Goal: Information Seeking & Learning: Learn about a topic

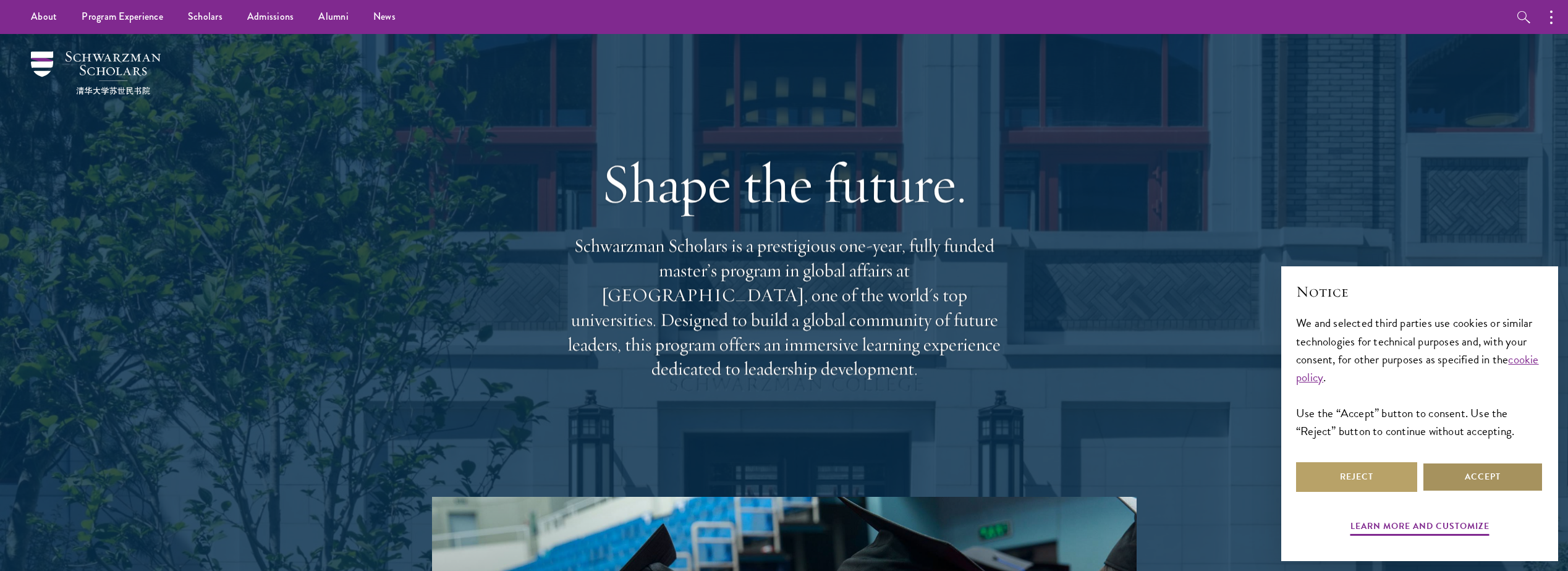
click at [1484, 486] on button "Accept" at bounding box center [1482, 478] width 121 height 30
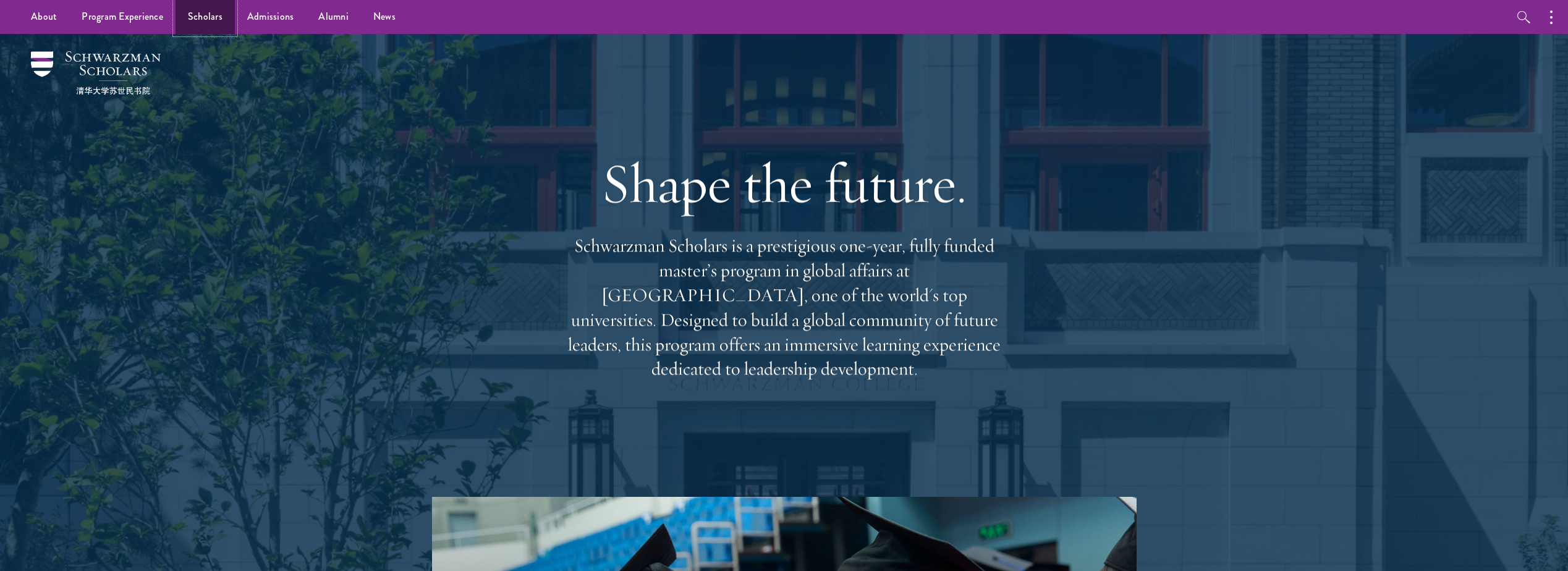
click at [188, 22] on link "Scholars" at bounding box center [205, 17] width 60 height 34
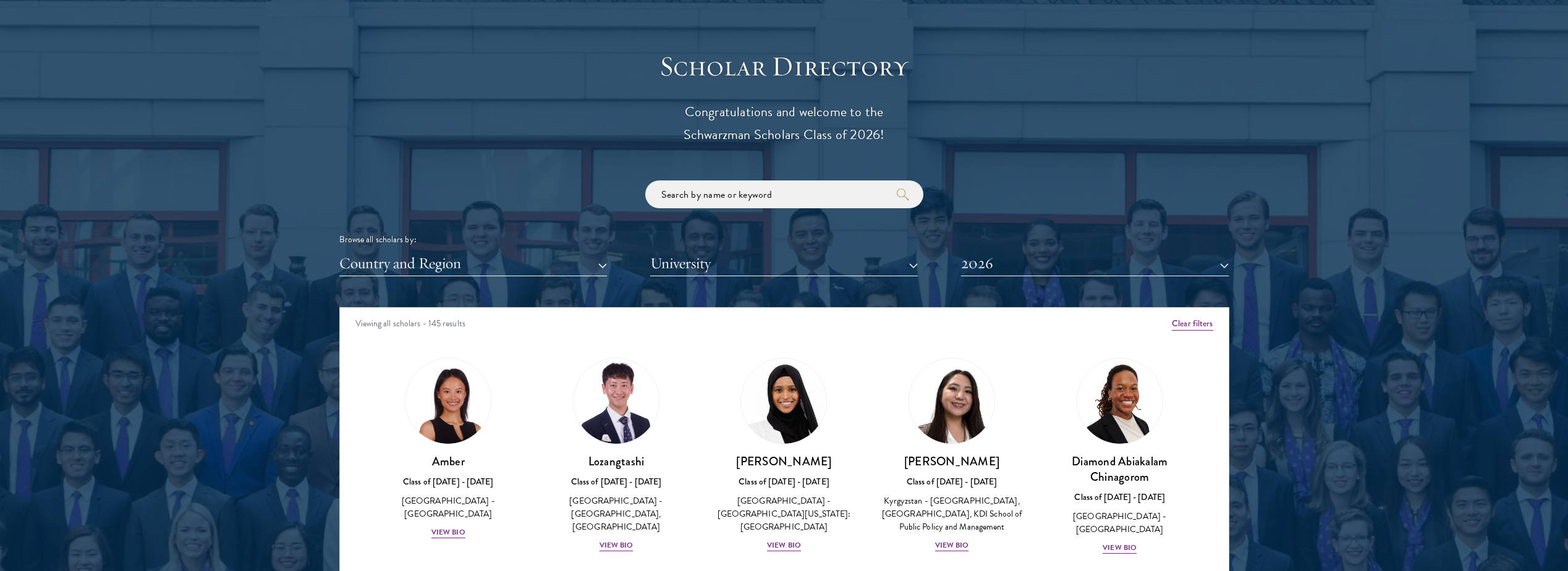
scroll to position [1422, 0]
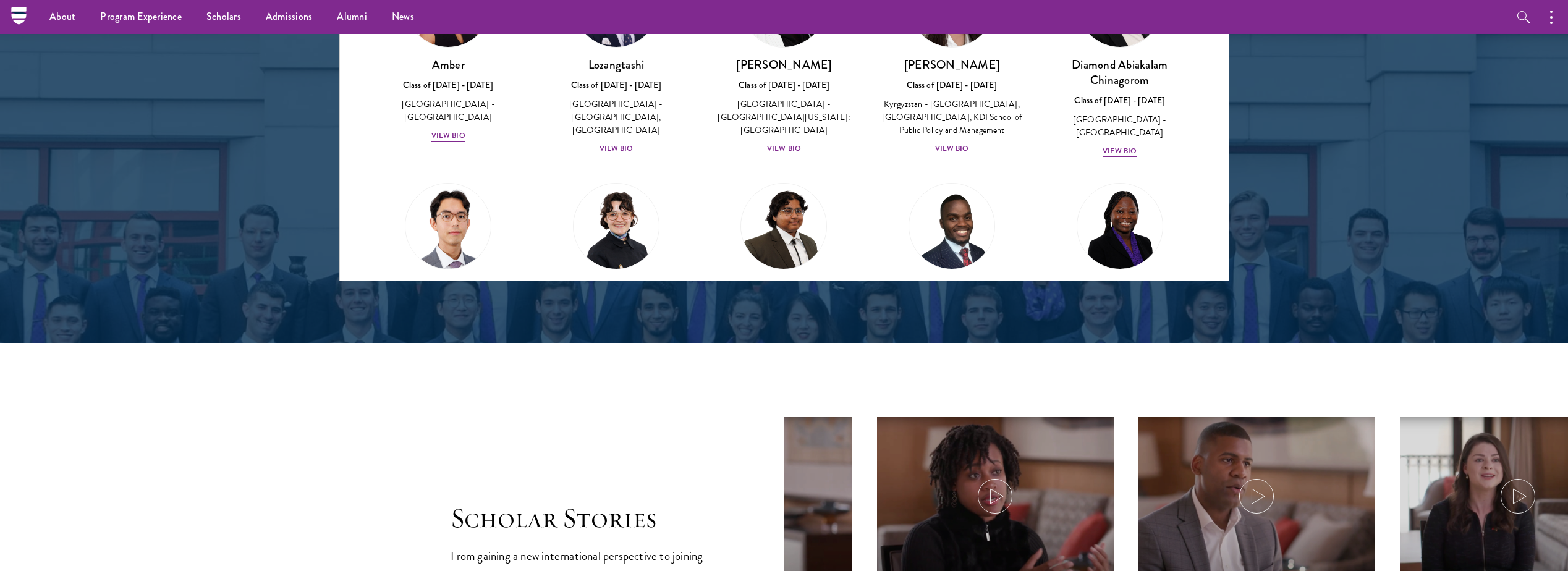
scroll to position [1360, 0]
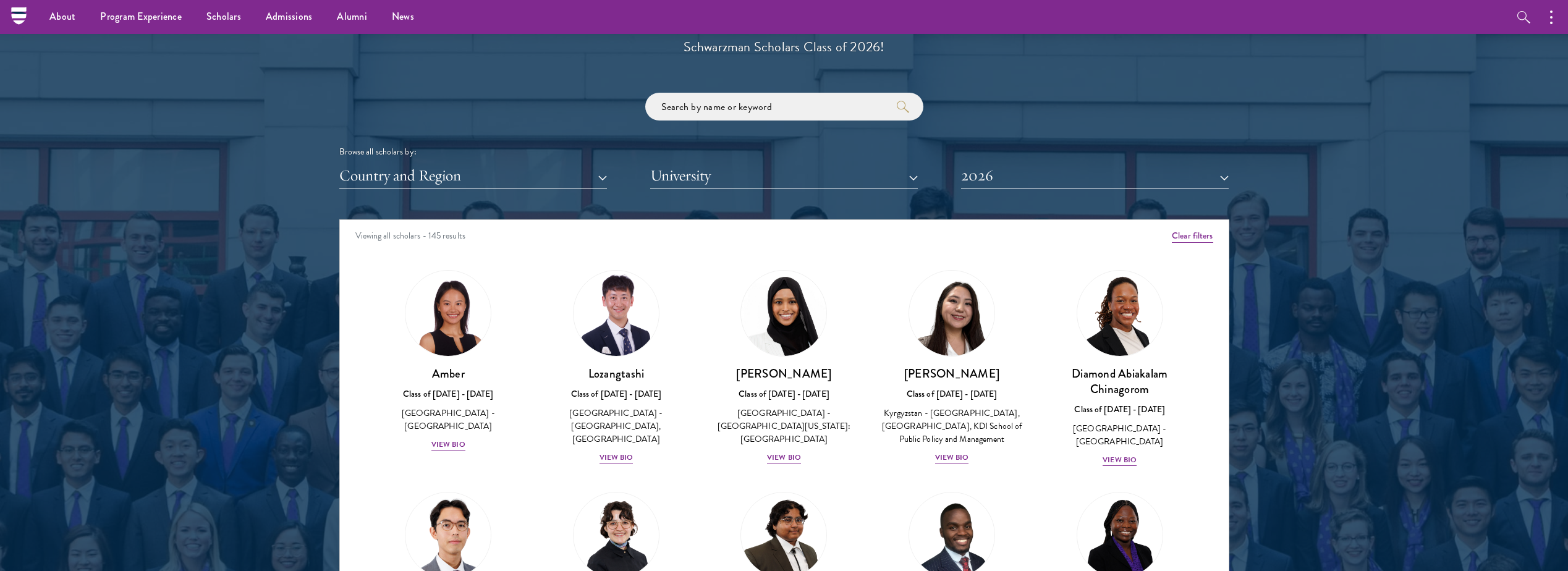
scroll to position [1298, 0]
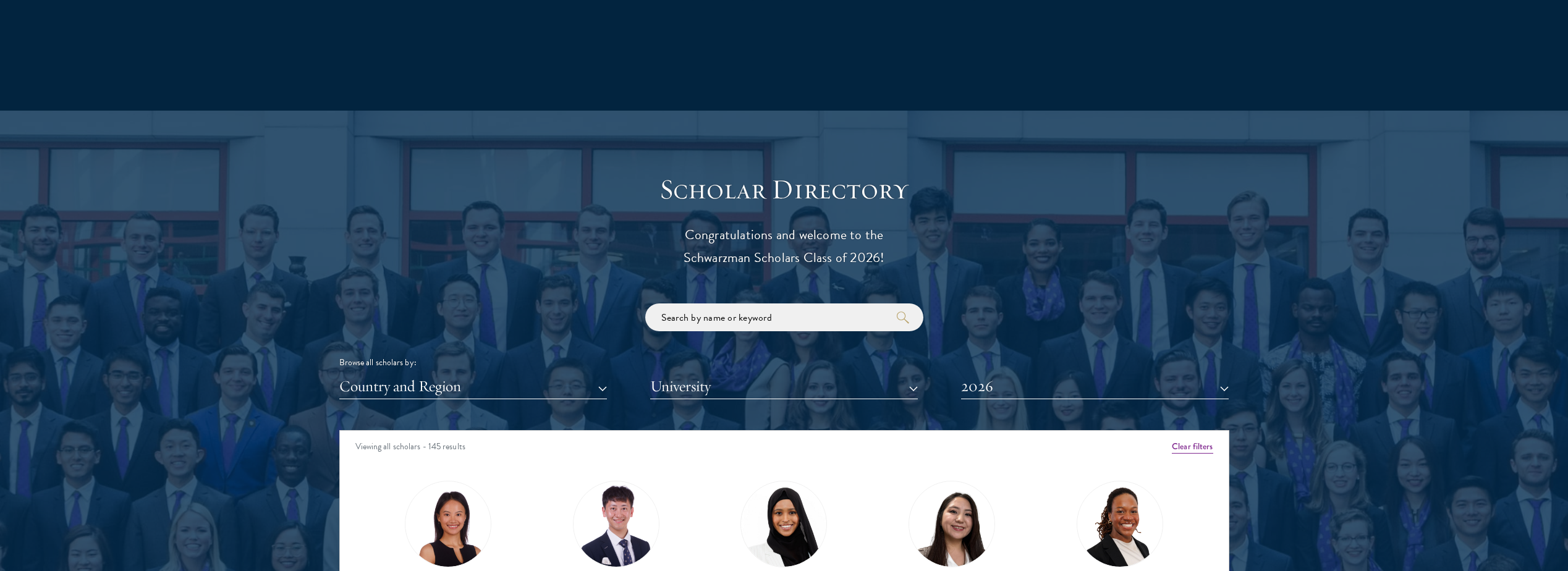
scroll to position [1298, 0]
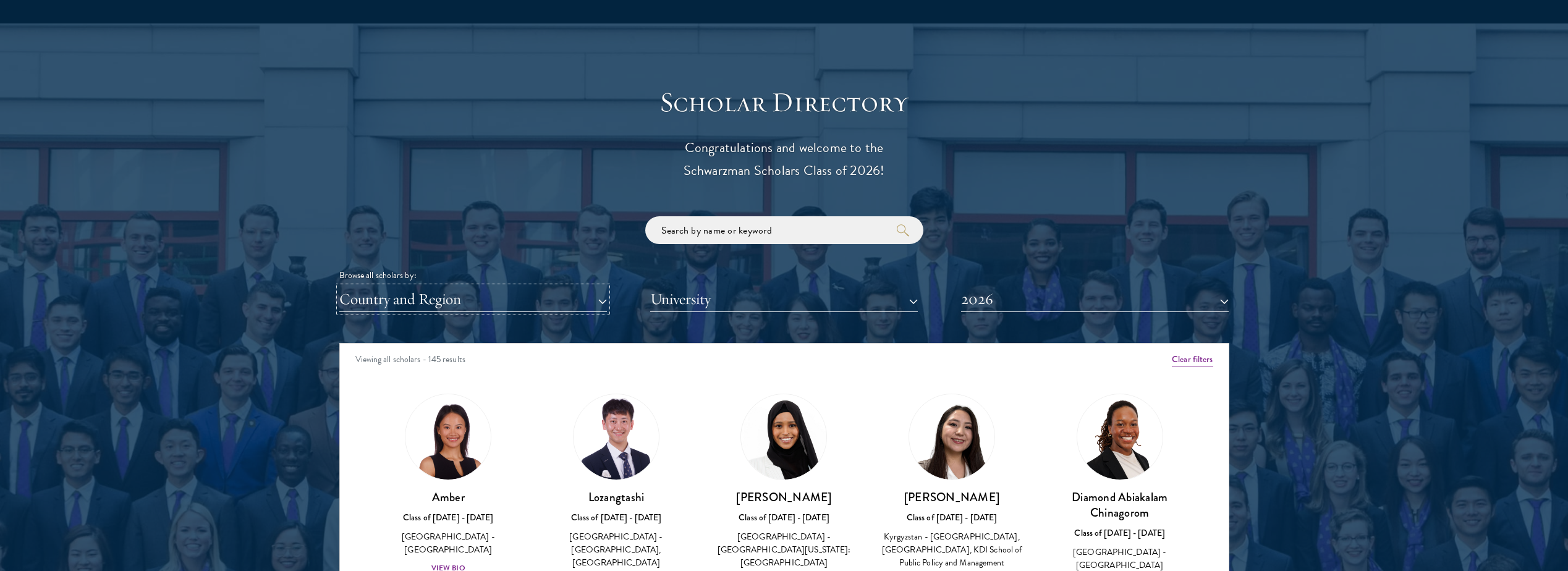
drag, startPoint x: 603, startPoint y: 297, endPoint x: 607, endPoint y: 303, distance: 7.2
click at [607, 303] on div "Country and Region All Countries and Regions Afghanistan Antigua and Barbuda Ar…" at bounding box center [784, 299] width 890 height 25
click at [604, 303] on button "Country and Region" at bounding box center [473, 299] width 267 height 25
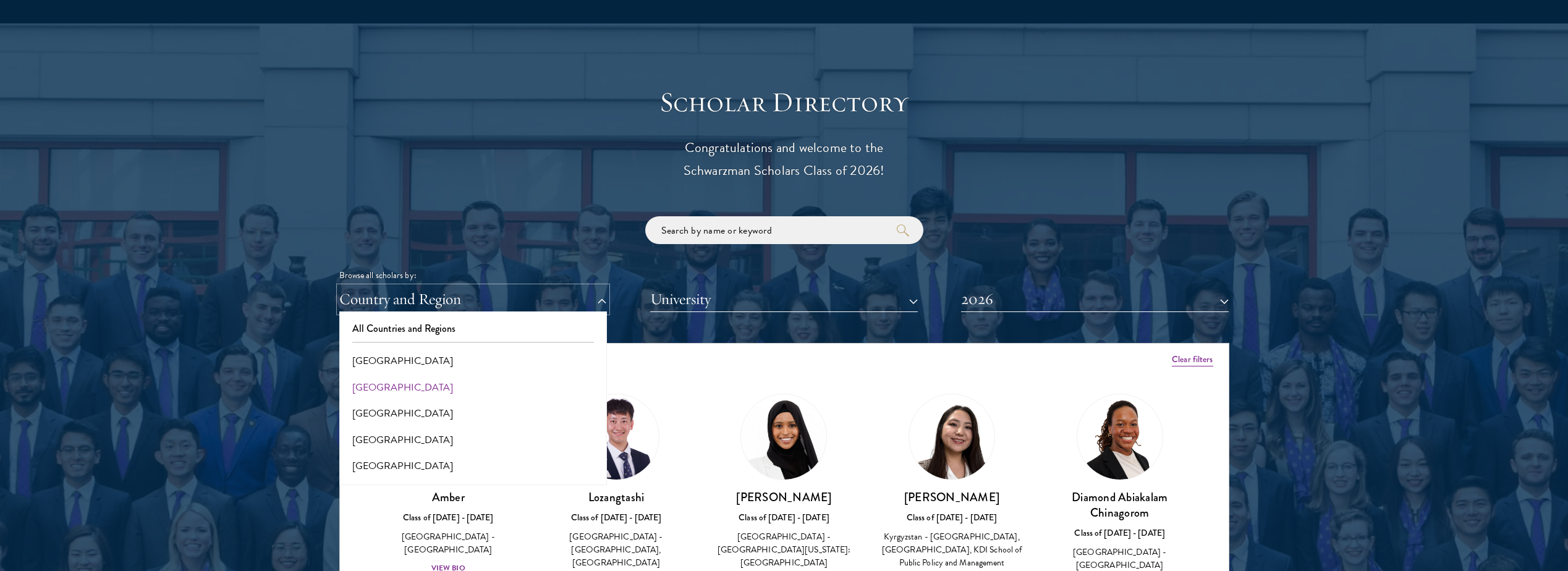
scroll to position [62, 0]
click at [386, 403] on button "[GEOGRAPHIC_DATA]" at bounding box center [473, 404] width 260 height 26
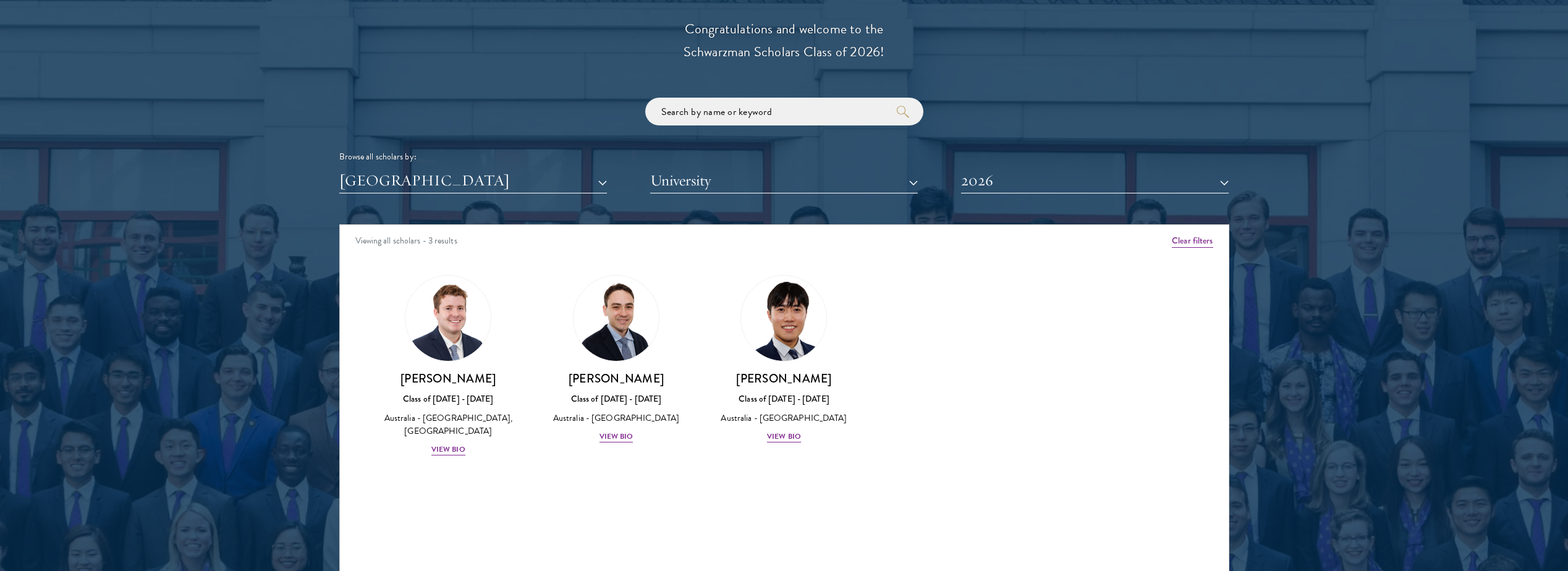
scroll to position [1422, 0]
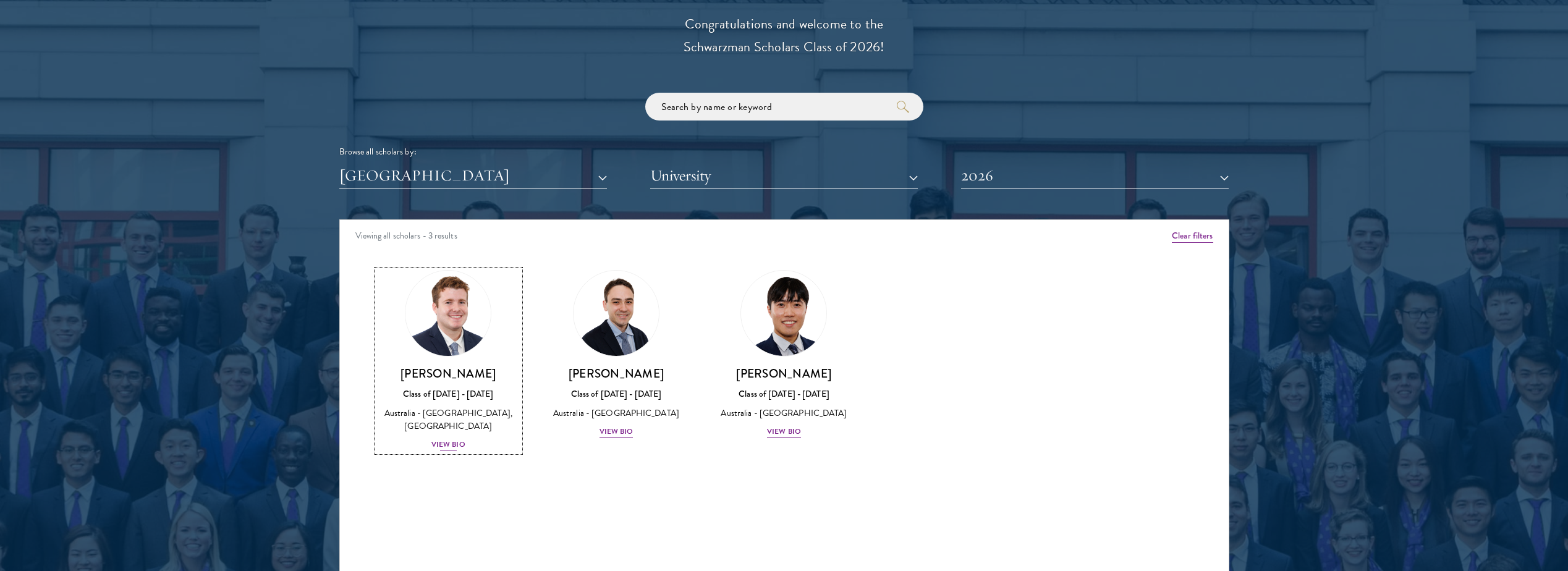
click at [448, 445] on div "View Bio" at bounding box center [448, 444] width 34 height 12
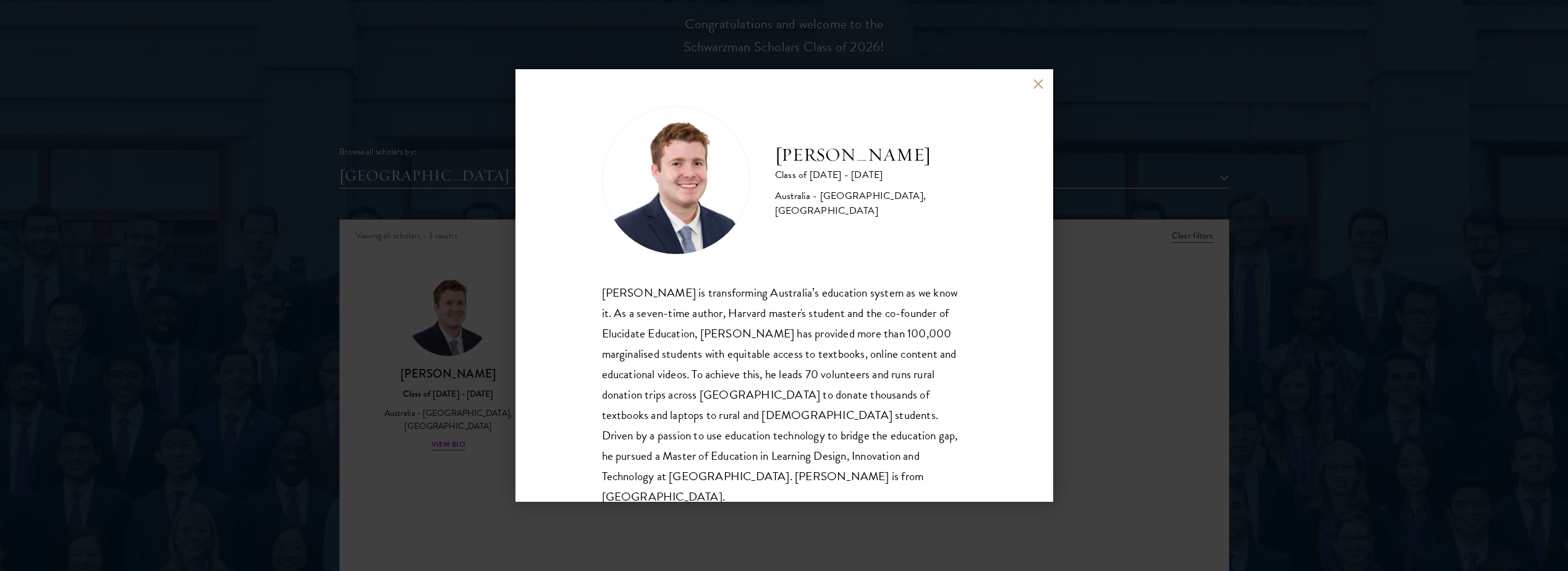
click at [588, 413] on div "Jack Anderson Class of 2025 - 2026 Australia - University of Western Australia,…" at bounding box center [784, 285] width 538 height 433
click at [1037, 85] on button at bounding box center [1039, 84] width 11 height 11
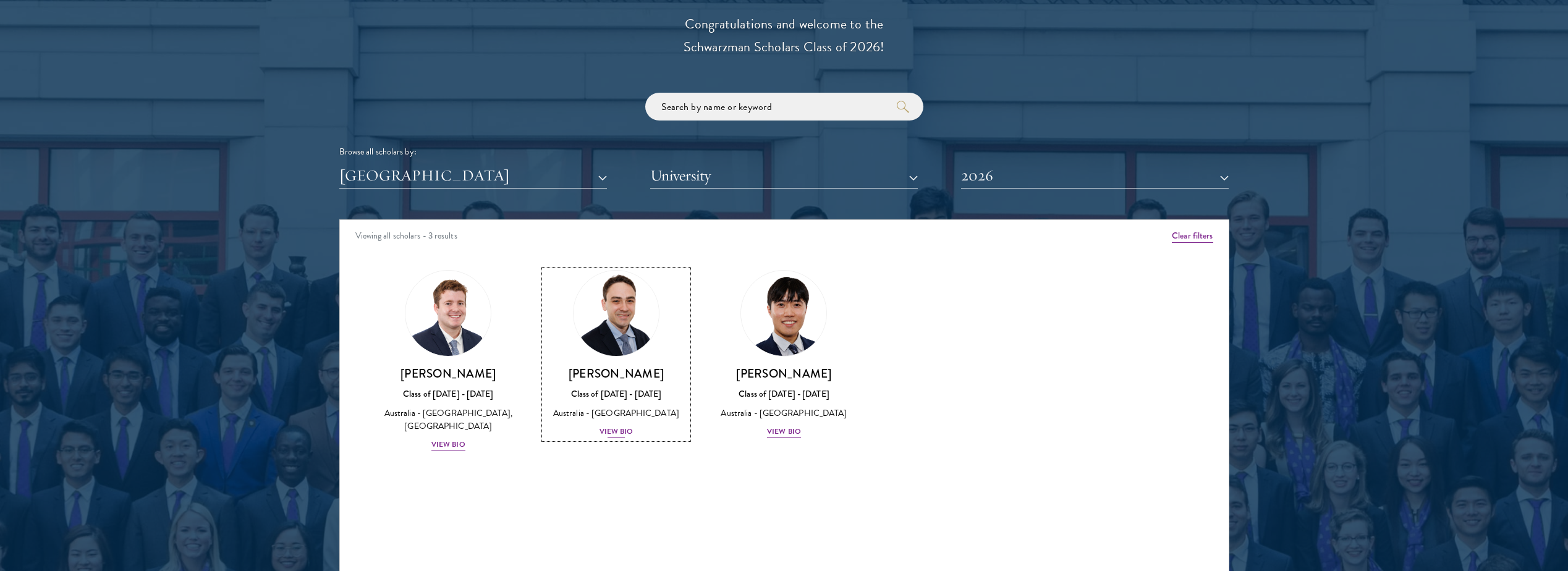
click at [613, 429] on div "View Bio" at bounding box center [616, 431] width 34 height 12
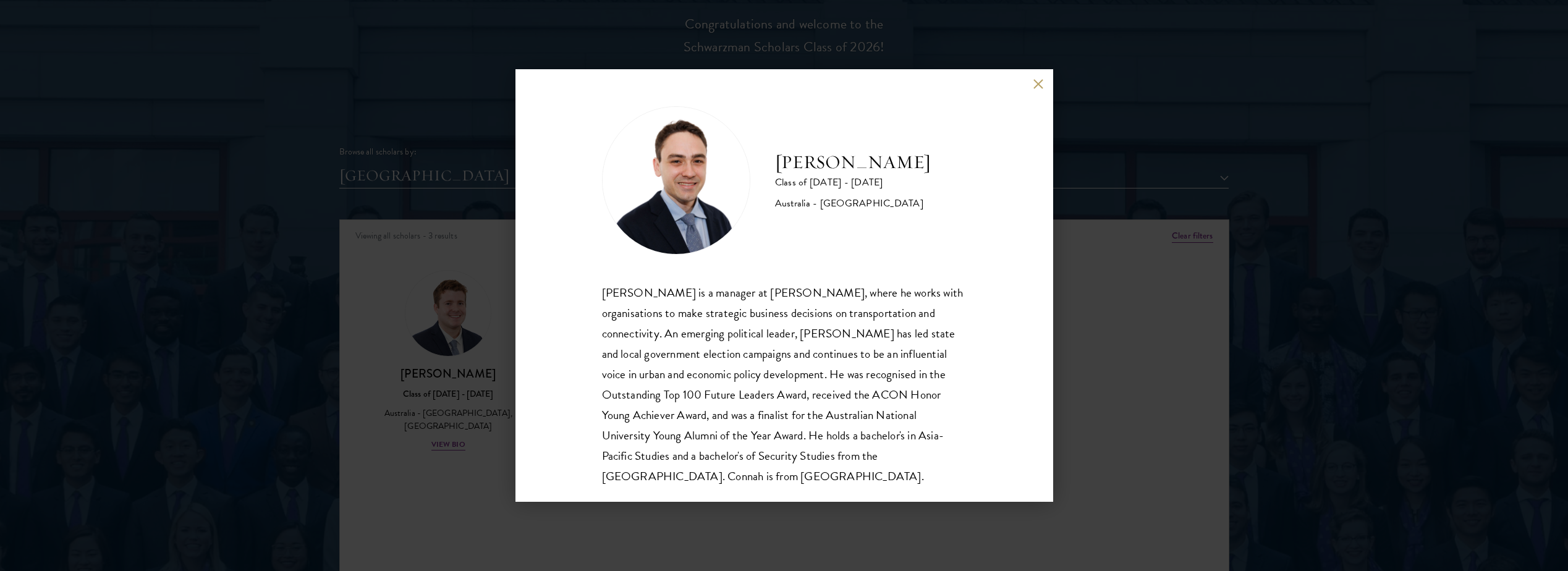
click at [1112, 365] on div "David Connah Class of 2025 - 2026 Australia - Australian National University Da…" at bounding box center [784, 285] width 1568 height 571
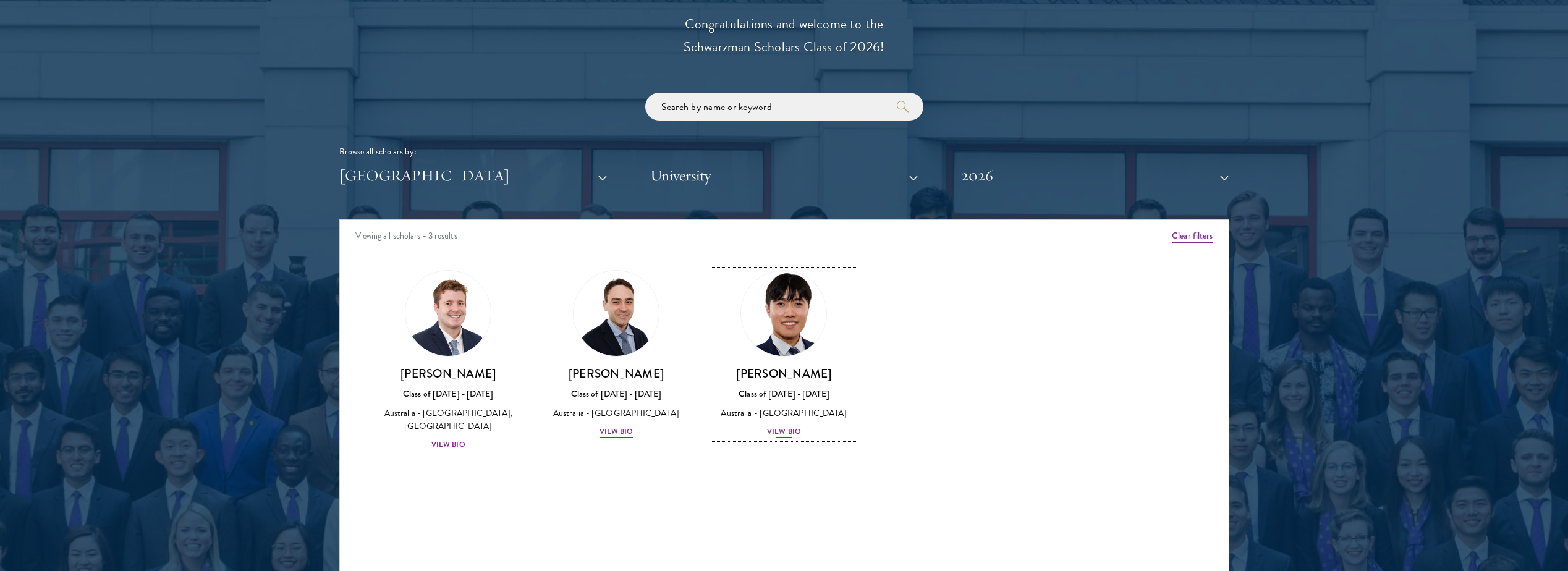
click at [781, 434] on div "View Bio" at bounding box center [784, 431] width 34 height 12
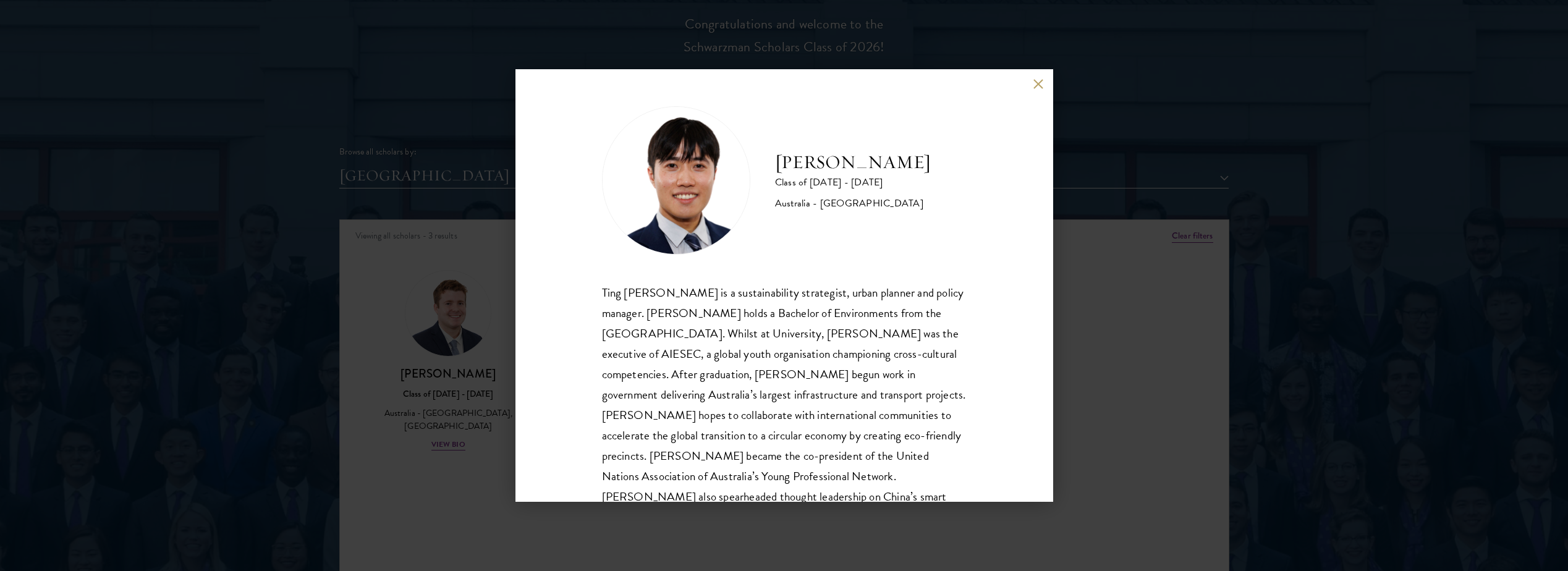
scroll to position [43, 0]
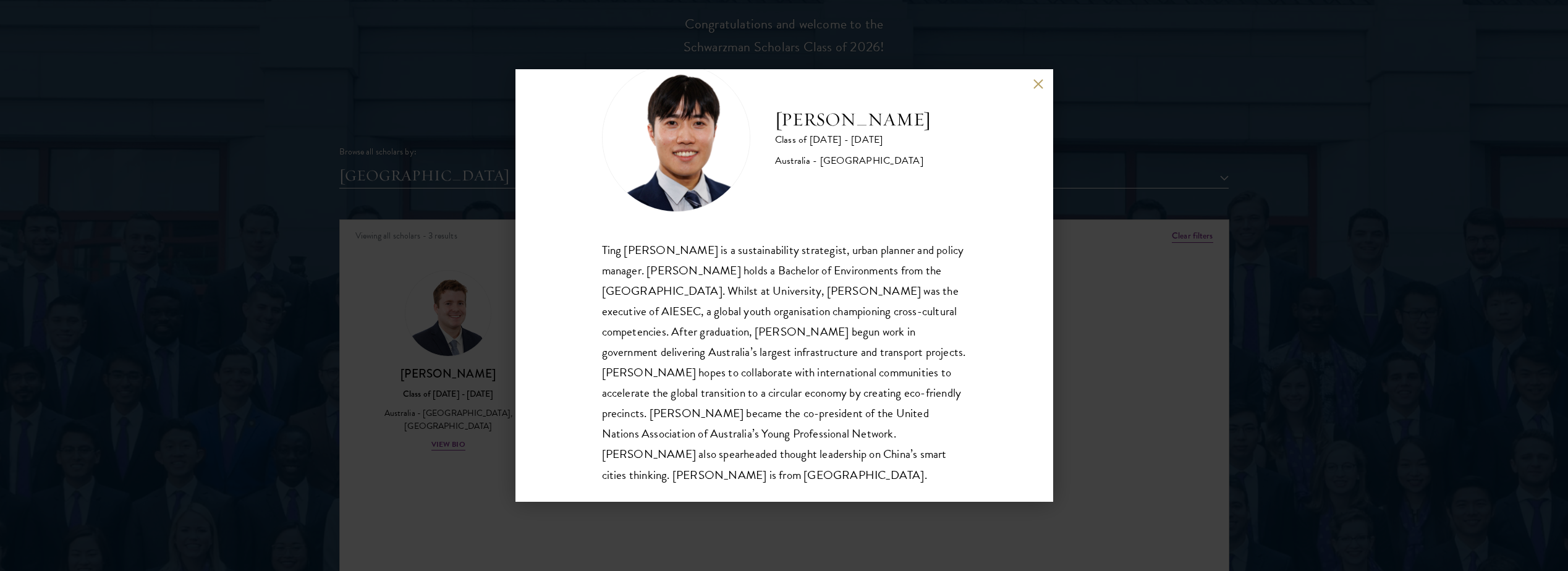
click at [1083, 413] on div "Tony Luo Class of 2025 - 2026 Australia - University of Melbourne Ting Kat Tony…" at bounding box center [784, 285] width 1568 height 571
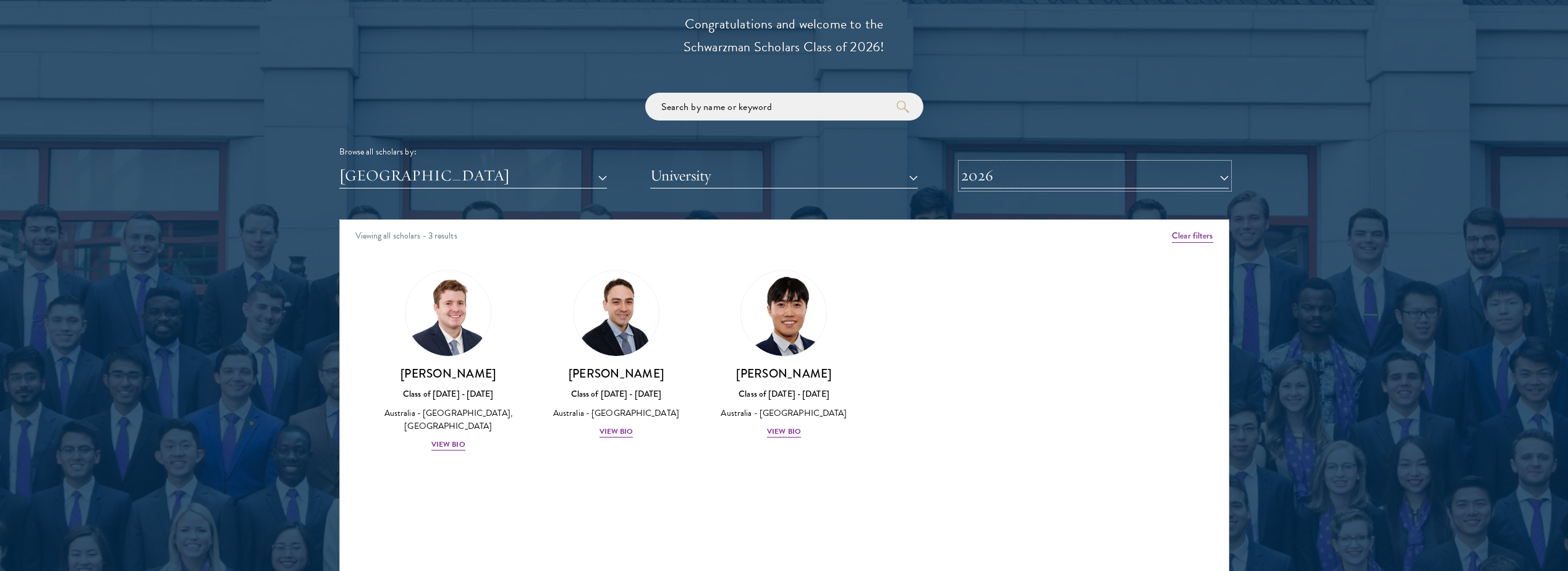
click at [1005, 169] on button "2026" at bounding box center [1094, 175] width 267 height 25
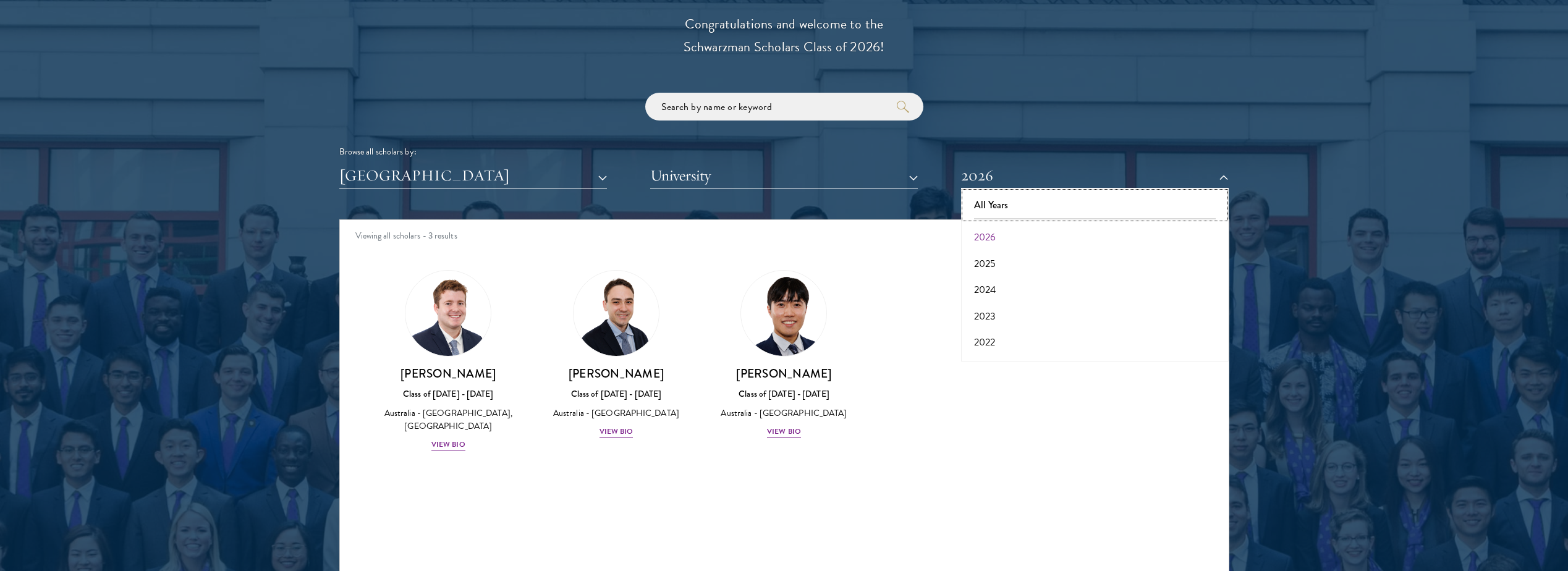
click at [999, 203] on button "All Years" at bounding box center [1095, 205] width 260 height 26
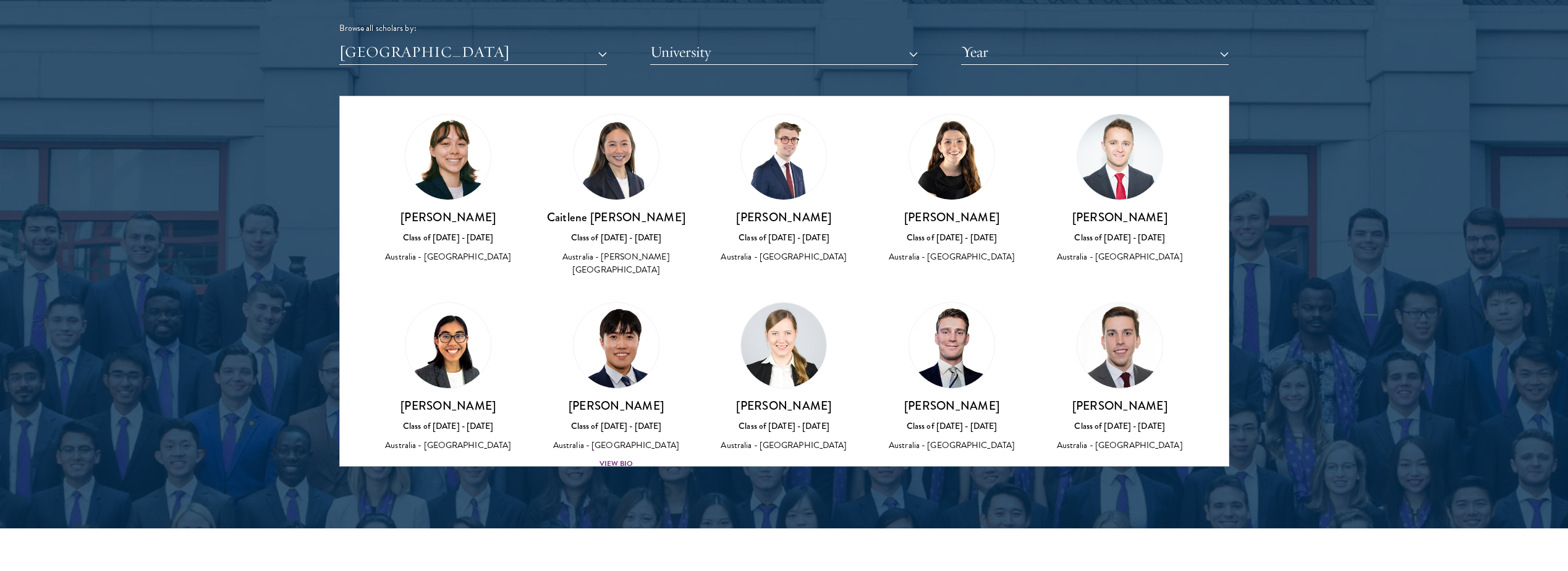
scroll to position [494, 0]
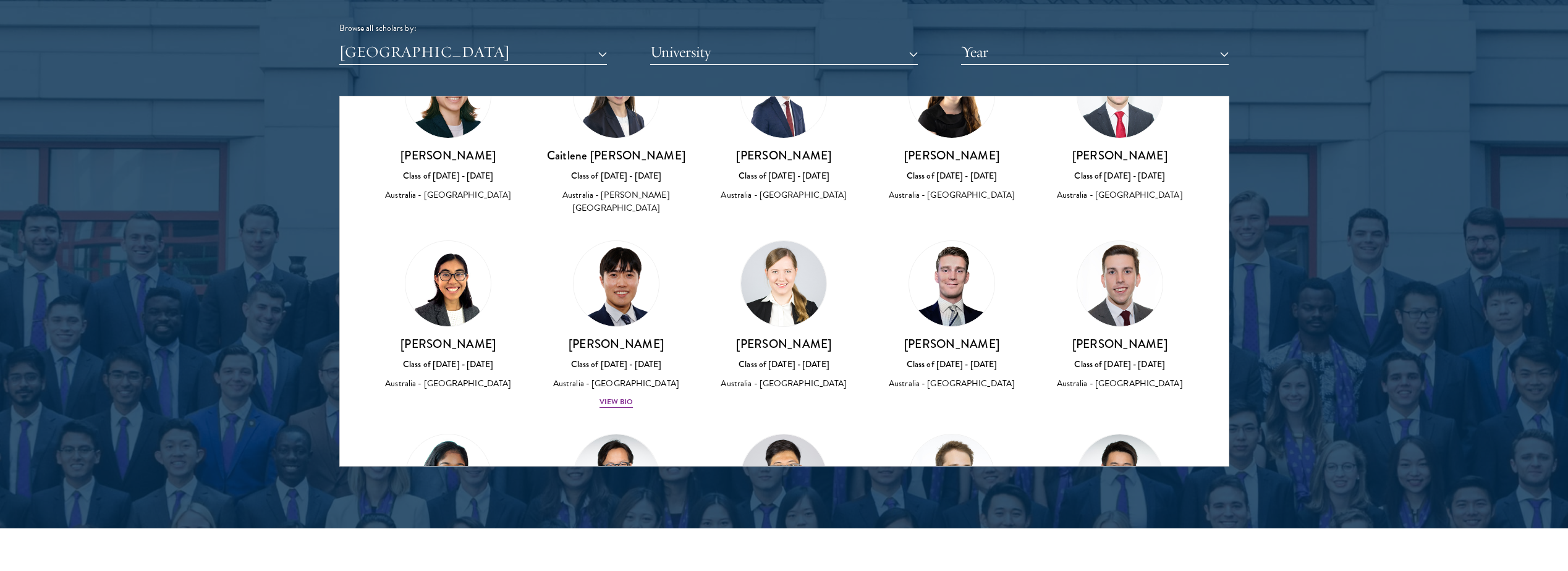
click at [936, 358] on div "Class of [DATE] - [DATE]" at bounding box center [952, 364] width 144 height 13
drag, startPoint x: 905, startPoint y: 334, endPoint x: 988, endPoint y: 330, distance: 83.1
click at [988, 337] on h3 "[PERSON_NAME]" at bounding box center [952, 344] width 144 height 16
copy h3 "[PERSON_NAME]"
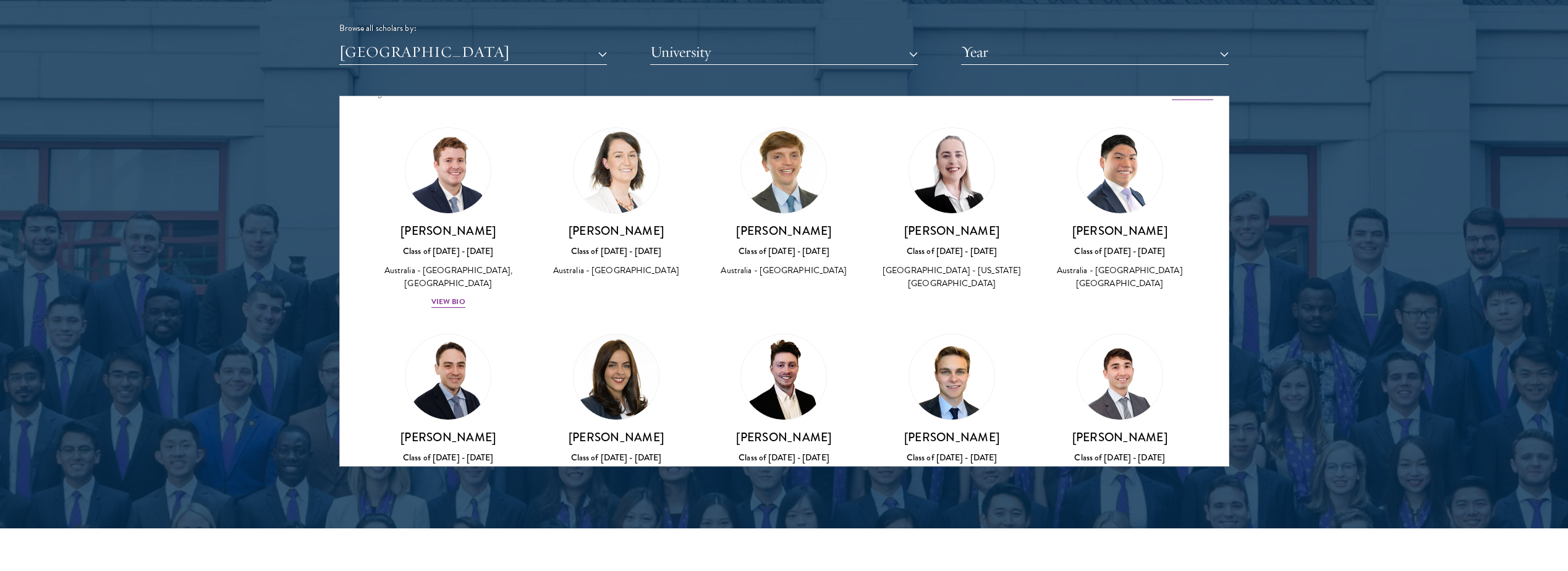
scroll to position [0, 0]
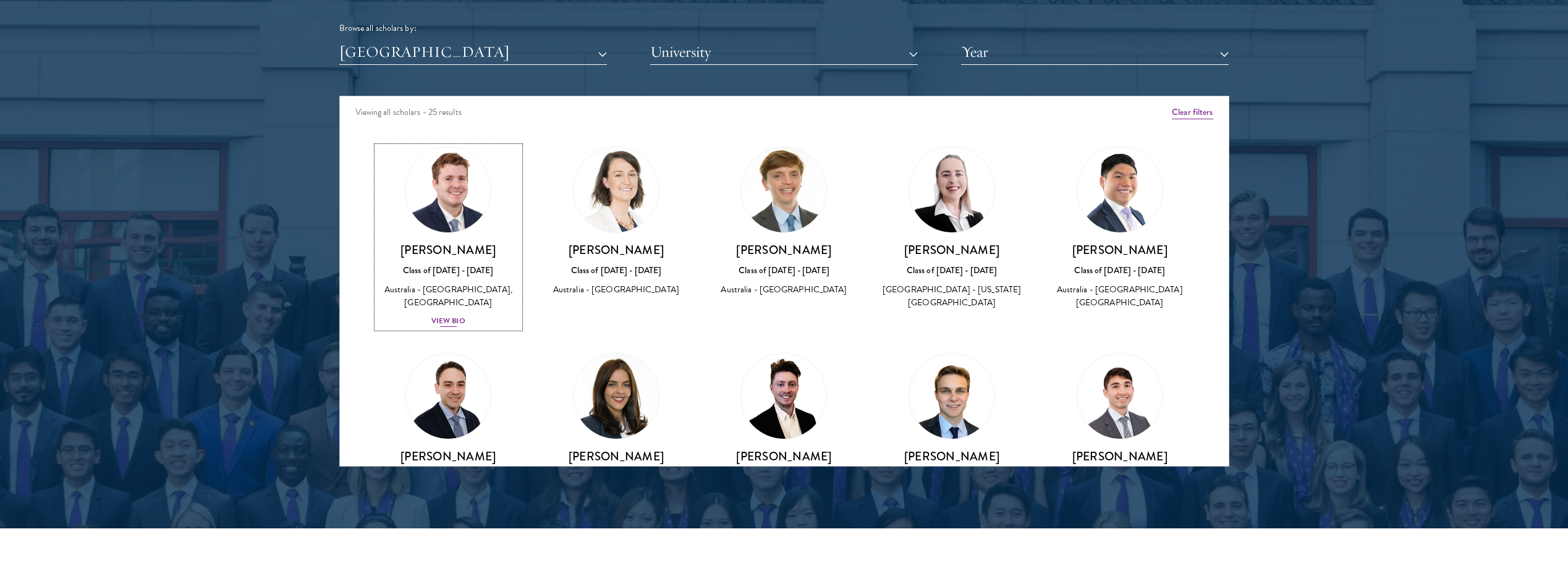
click at [443, 320] on div "View Bio" at bounding box center [448, 321] width 34 height 12
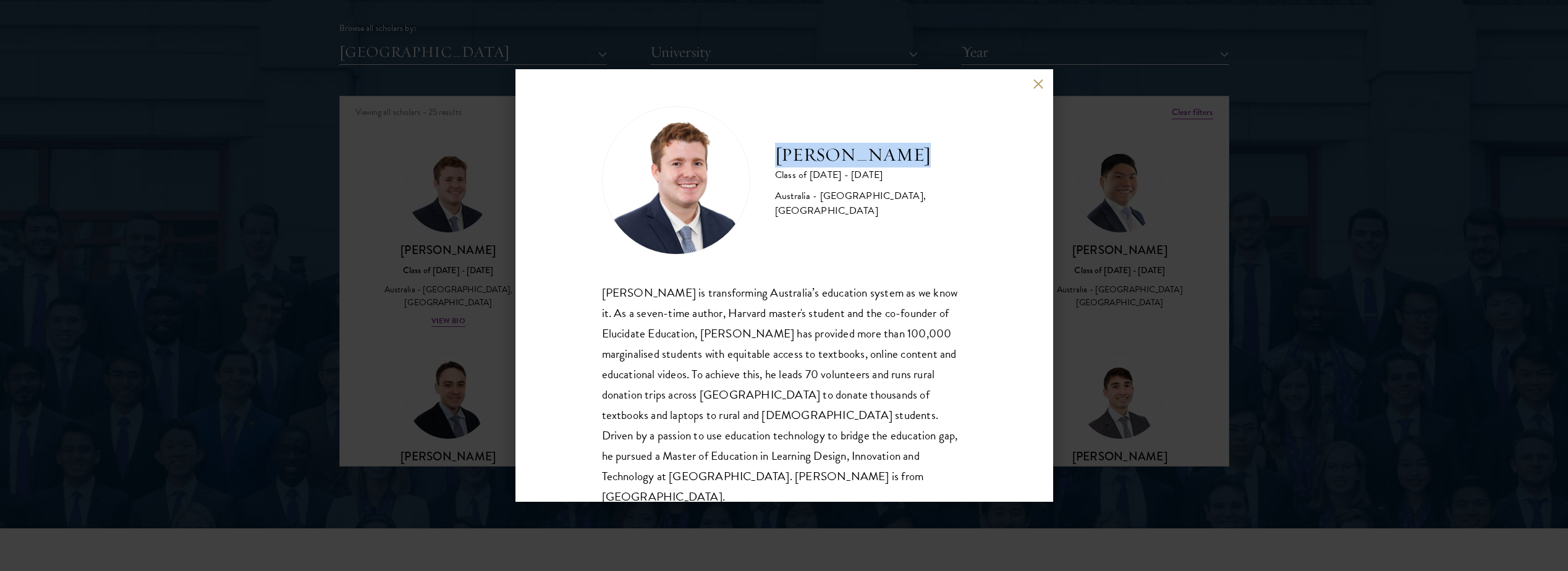
drag, startPoint x: 906, startPoint y: 152, endPoint x: 777, endPoint y: 161, distance: 129.3
click at [777, 161] on h2 "[PERSON_NAME]" at bounding box center [871, 155] width 192 height 25
copy h2 "[PERSON_NAME]"
click at [1041, 81] on button at bounding box center [1039, 84] width 11 height 11
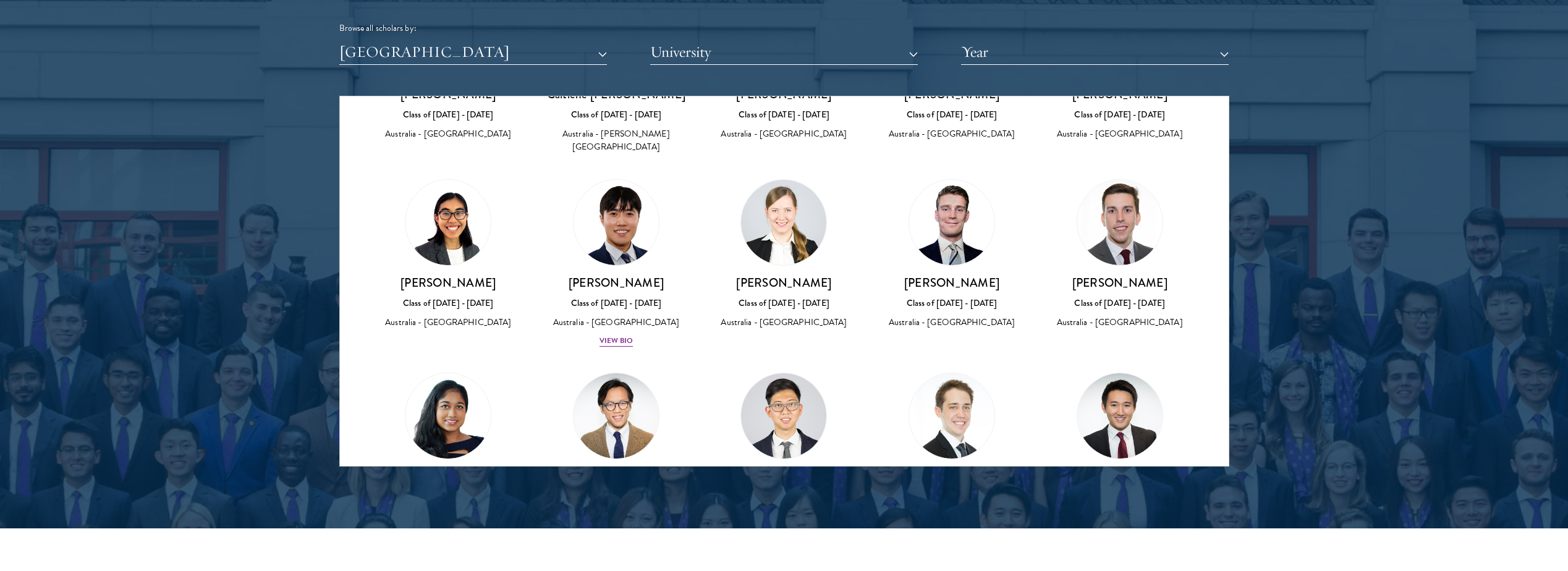
scroll to position [556, 0]
drag, startPoint x: 903, startPoint y: 266, endPoint x: 993, endPoint y: 272, distance: 90.2
click at [993, 274] on h3 "[PERSON_NAME]" at bounding box center [952, 282] width 144 height 16
copy h3 "[PERSON_NAME]"
click at [1024, 360] on div "Andrew Wrigley Class of 2018 - 2019 Australia - Australian National University" at bounding box center [951, 447] width 168 height 175
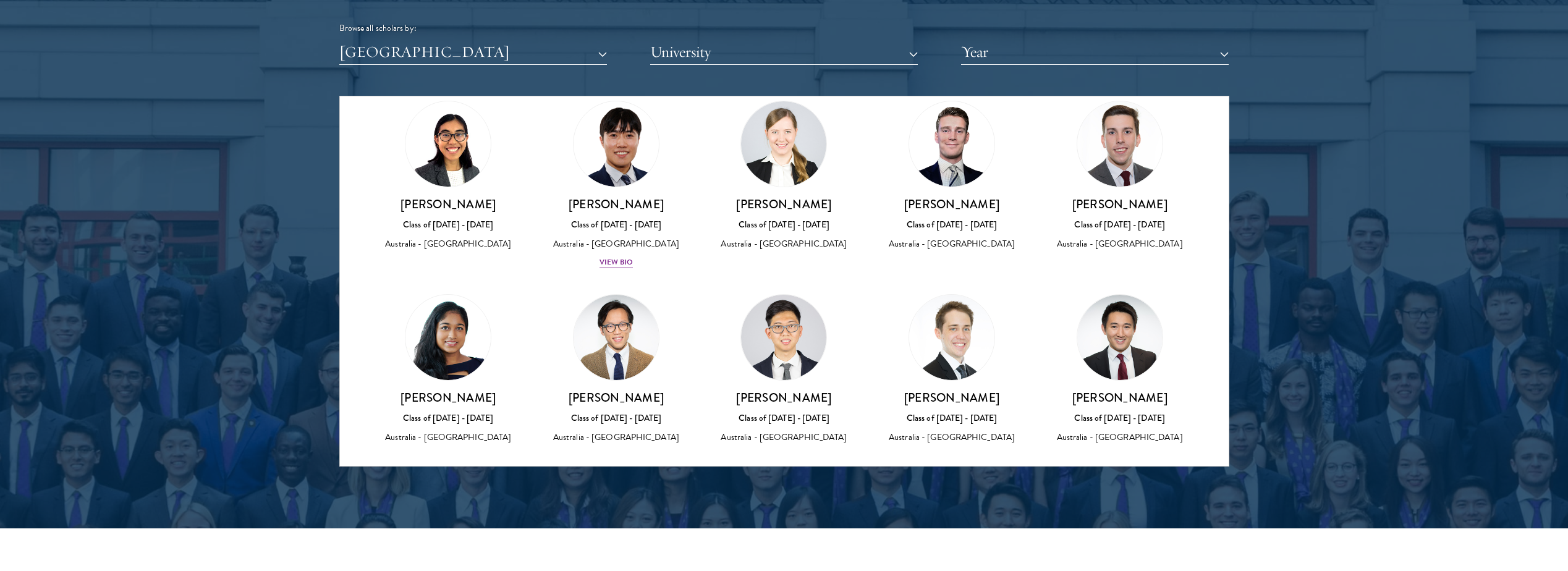
scroll to position [637, 0]
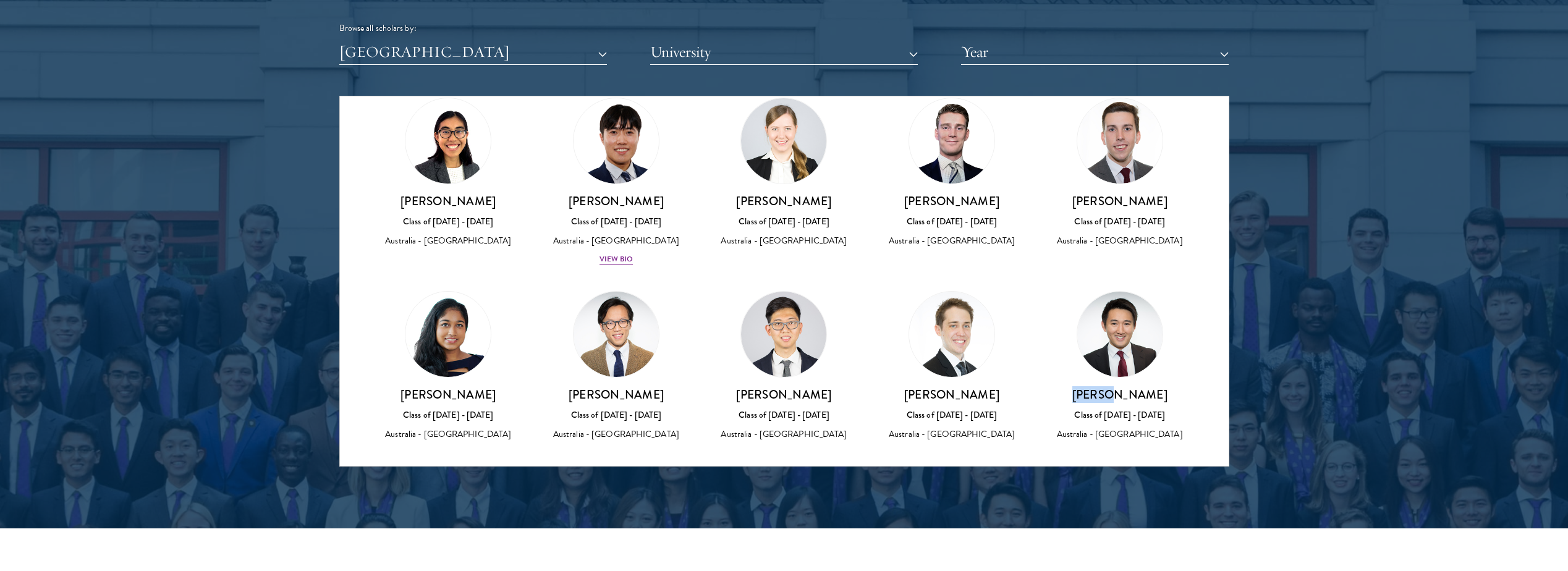
drag, startPoint x: 1132, startPoint y: 381, endPoint x: 1091, endPoint y: 384, distance: 41.1
click at [1091, 387] on h3 "[PERSON_NAME]" at bounding box center [1120, 394] width 144 height 16
copy h3 "[PERSON_NAME]"
click at [936, 438] on div "Andrew Wrigley Class of 2018 - 2019 Australia - Australian National University" at bounding box center [951, 366] width 168 height 175
drag, startPoint x: 640, startPoint y: 386, endPoint x: 591, endPoint y: 384, distance: 49.0
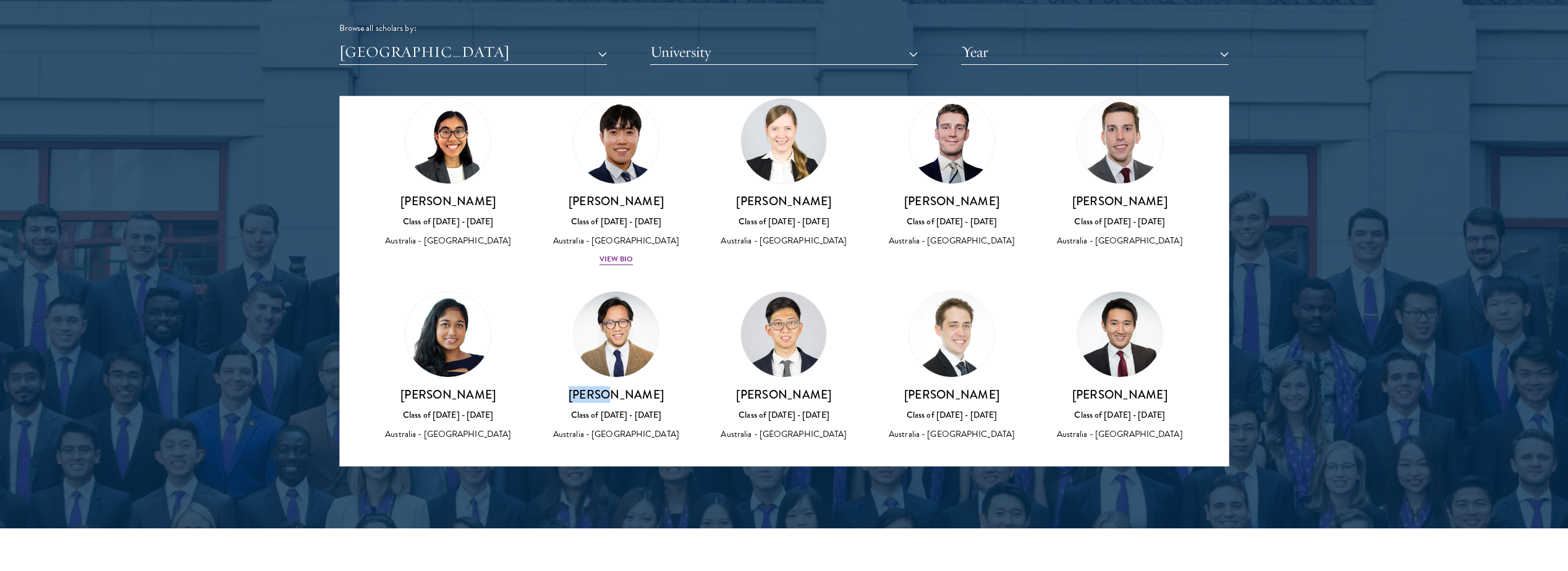
click at [591, 387] on h3 "[PERSON_NAME]" at bounding box center [616, 394] width 144 height 16
copy h3 "[PERSON_NAME]"
drag, startPoint x: 605, startPoint y: 457, endPoint x: 603, endPoint y: 444, distance: 13.2
click at [873, 356] on div "Andrew Wrigley Class of 2018 - 2019 Australia - Australian National University" at bounding box center [951, 366] width 168 height 175
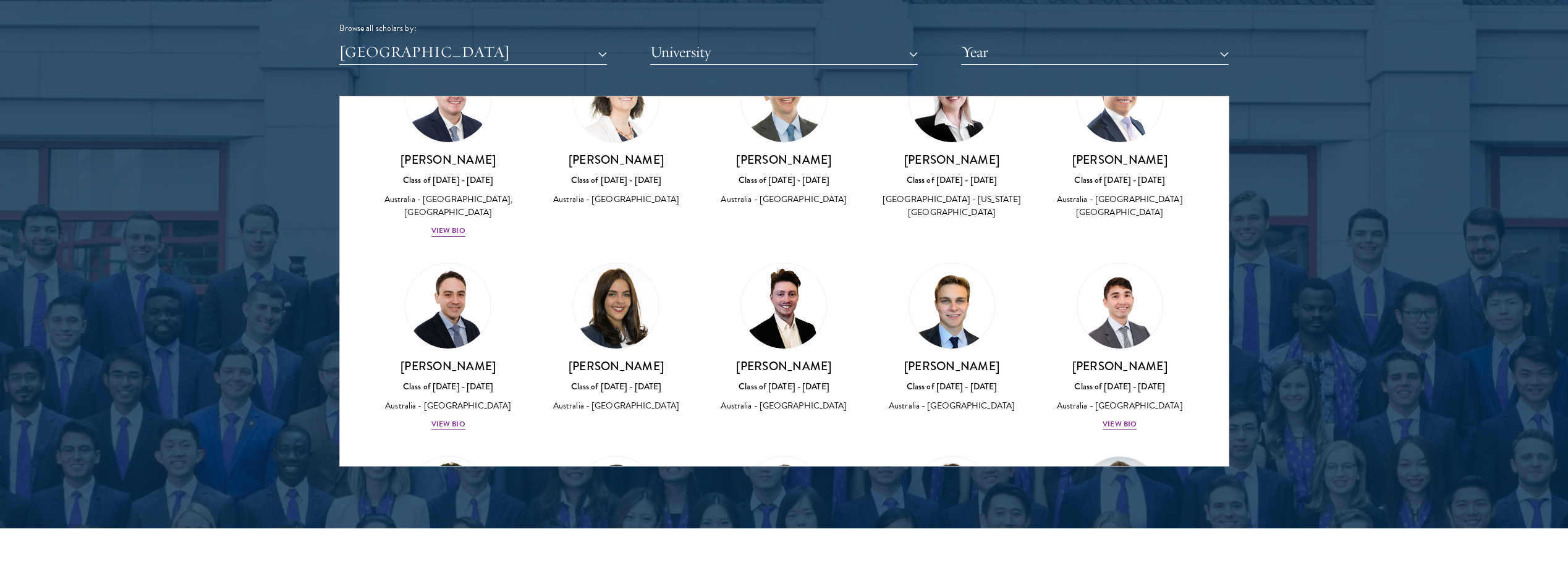
scroll to position [81, 0]
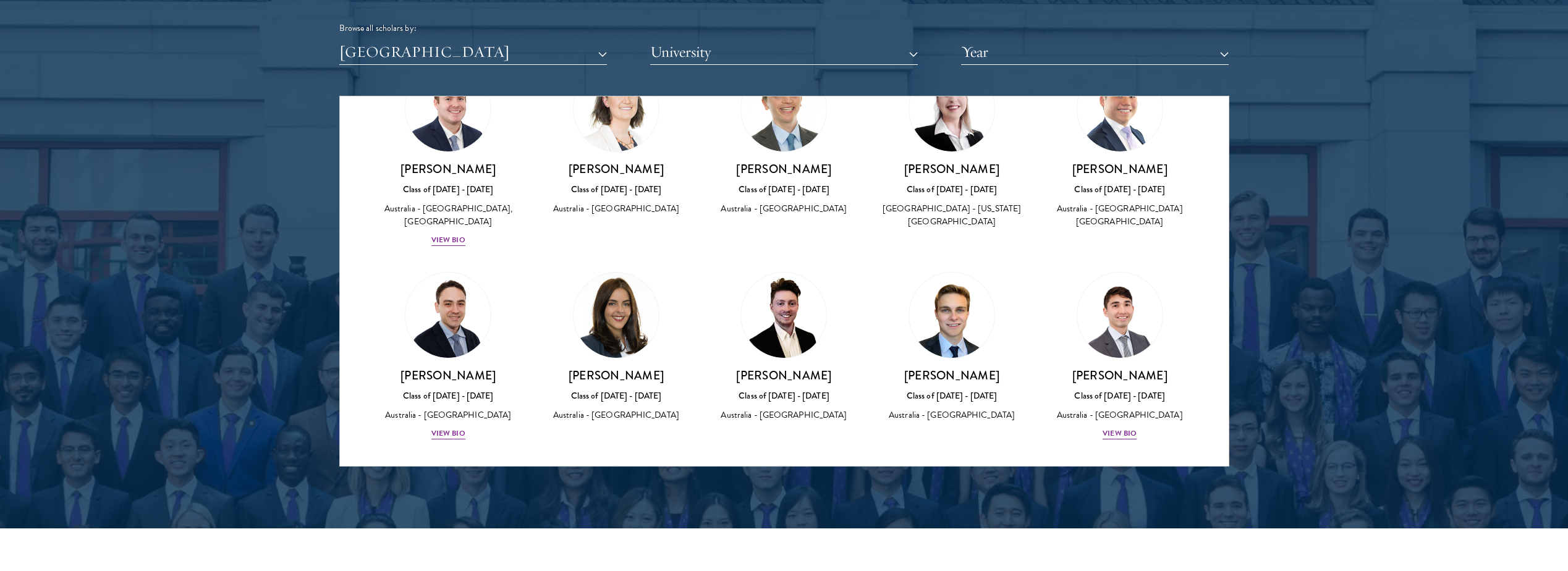
drag, startPoint x: 990, startPoint y: 377, endPoint x: 896, endPoint y: 373, distance: 94.1
click at [896, 373] on h3 "[PERSON_NAME]" at bounding box center [952, 375] width 144 height 16
copy h3 "[PERSON_NAME]"
click at [628, 283] on img at bounding box center [616, 316] width 85 height 85
click at [719, 312] on div "Louis Devine Class of 2021 - 2022 Australia - University of Melbourne" at bounding box center [784, 347] width 144 height 151
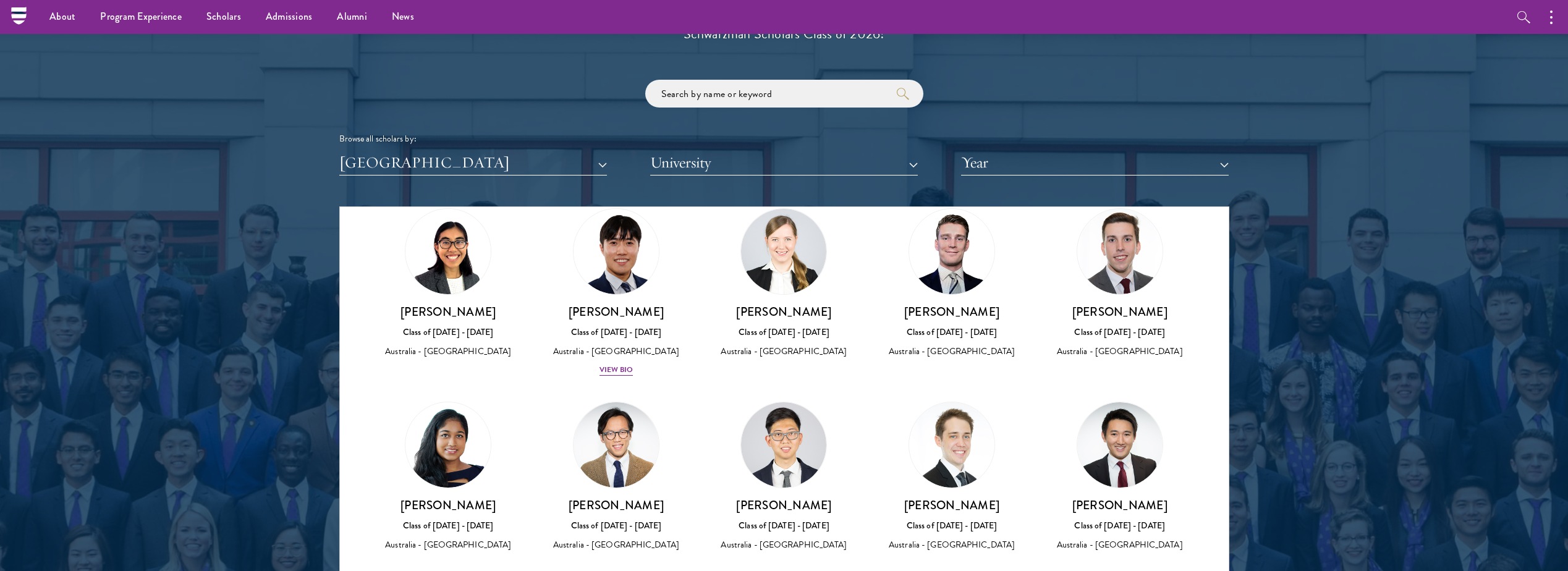
scroll to position [1422, 0]
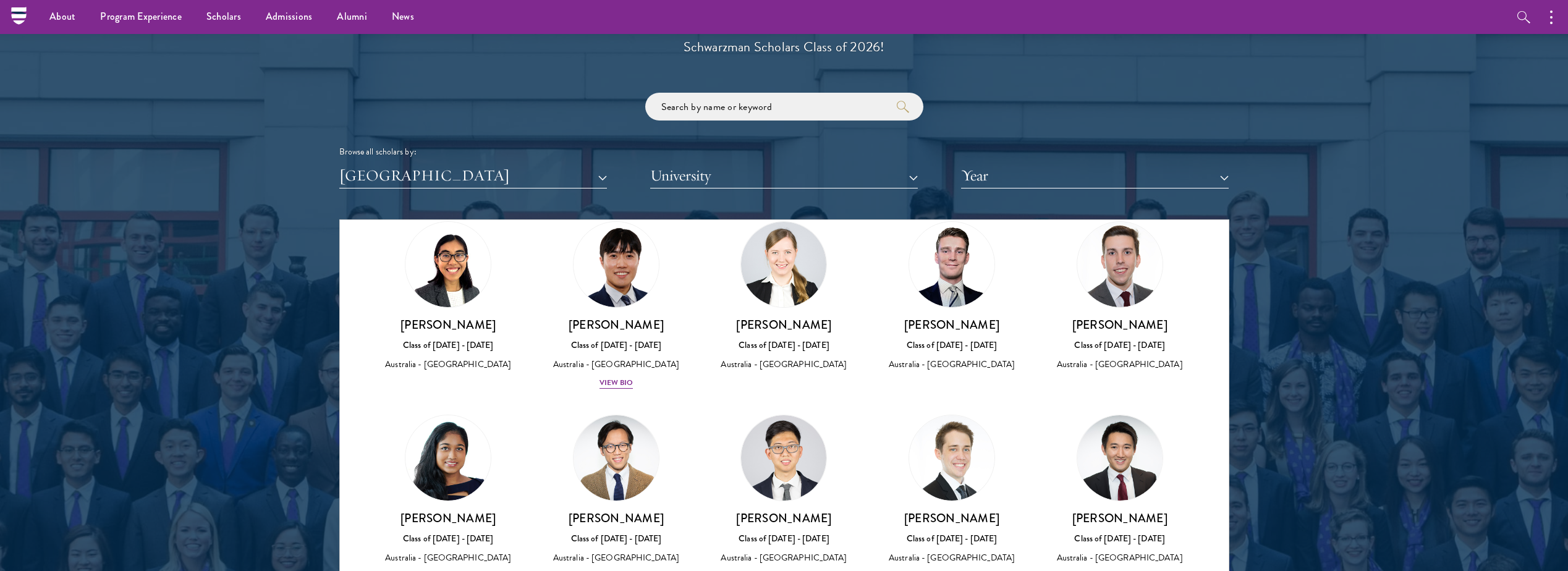
drag, startPoint x: 907, startPoint y: 310, endPoint x: 986, endPoint y: 312, distance: 79.0
click at [986, 317] on h3 "[PERSON_NAME]" at bounding box center [952, 324] width 144 height 16
copy h3 "[PERSON_NAME]"
click at [370, 230] on div "Sophia Lin Class of 2022 - 2023 Australia - University of Melbourne" at bounding box center [449, 297] width 168 height 175
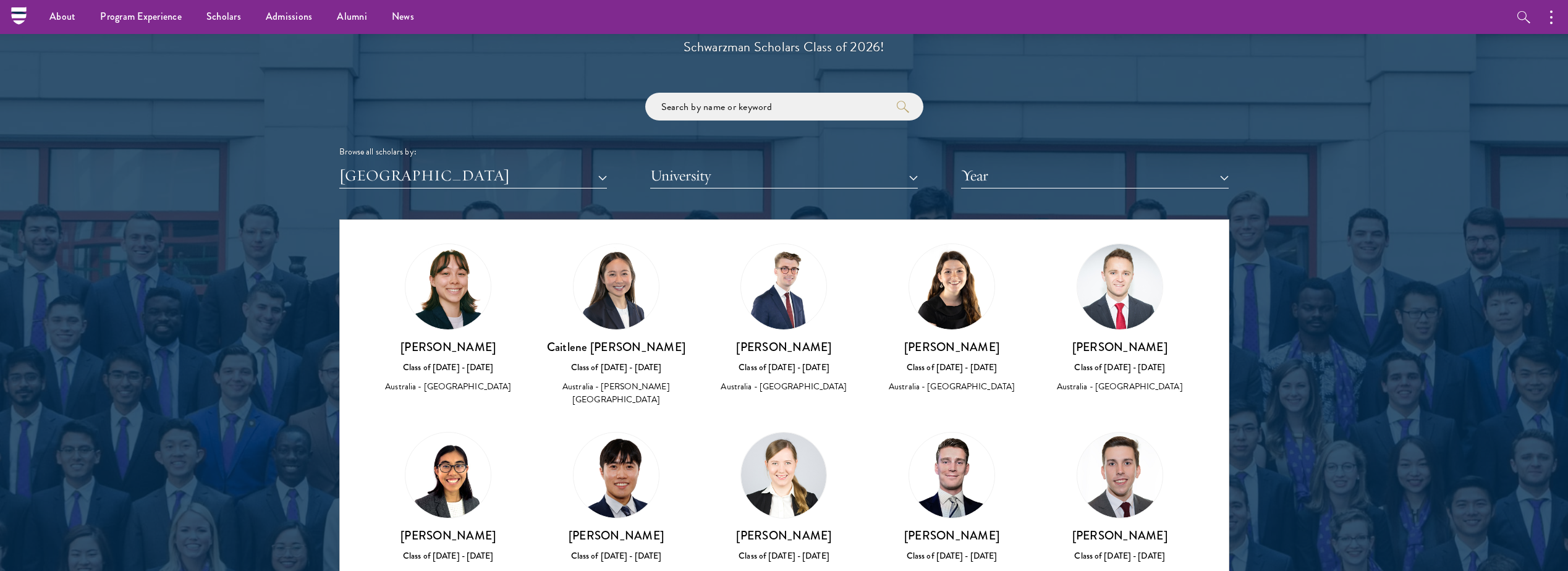
scroll to position [329, 0]
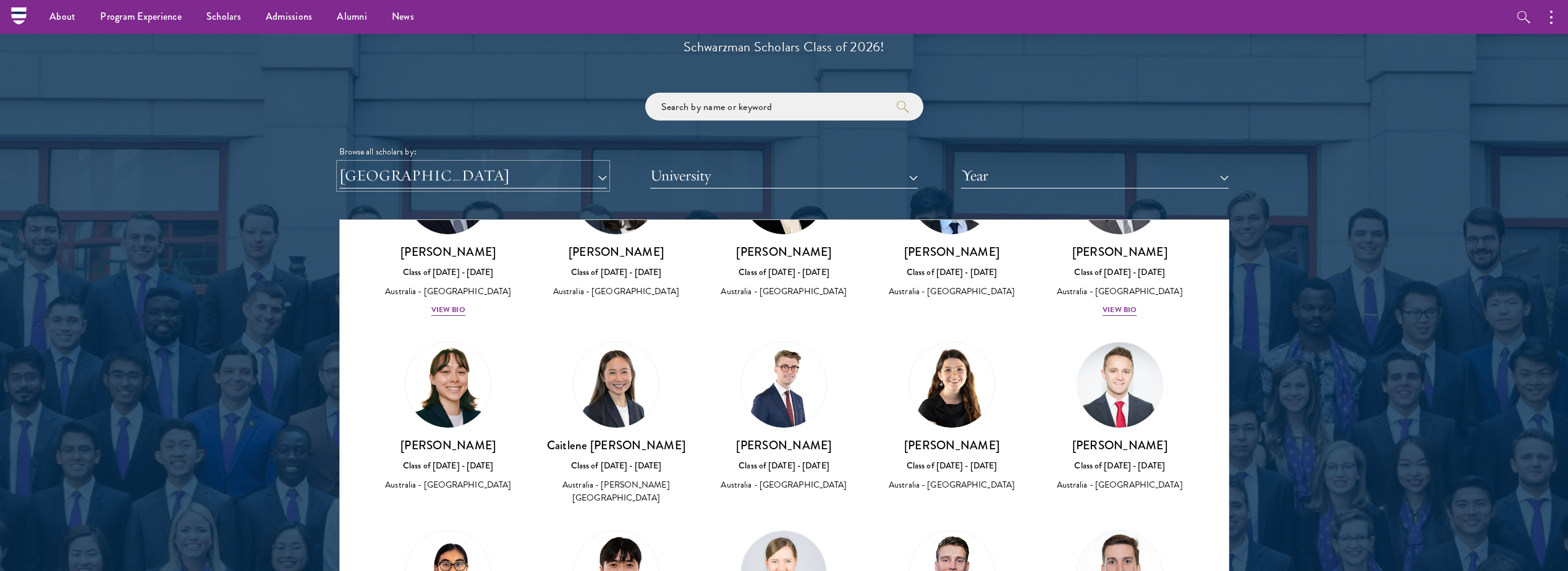
click at [603, 179] on button "[GEOGRAPHIC_DATA]" at bounding box center [473, 175] width 267 height 25
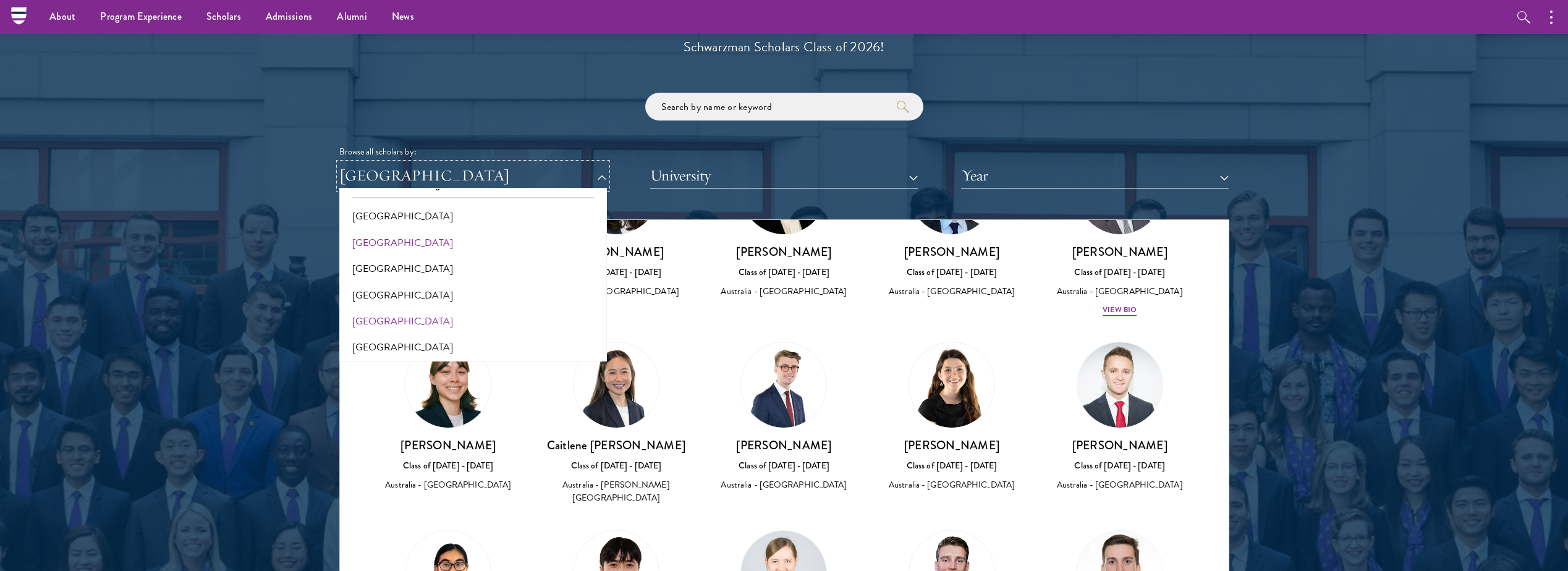
scroll to position [0, 0]
click at [392, 209] on button "All Countries and Regions" at bounding box center [473, 205] width 260 height 26
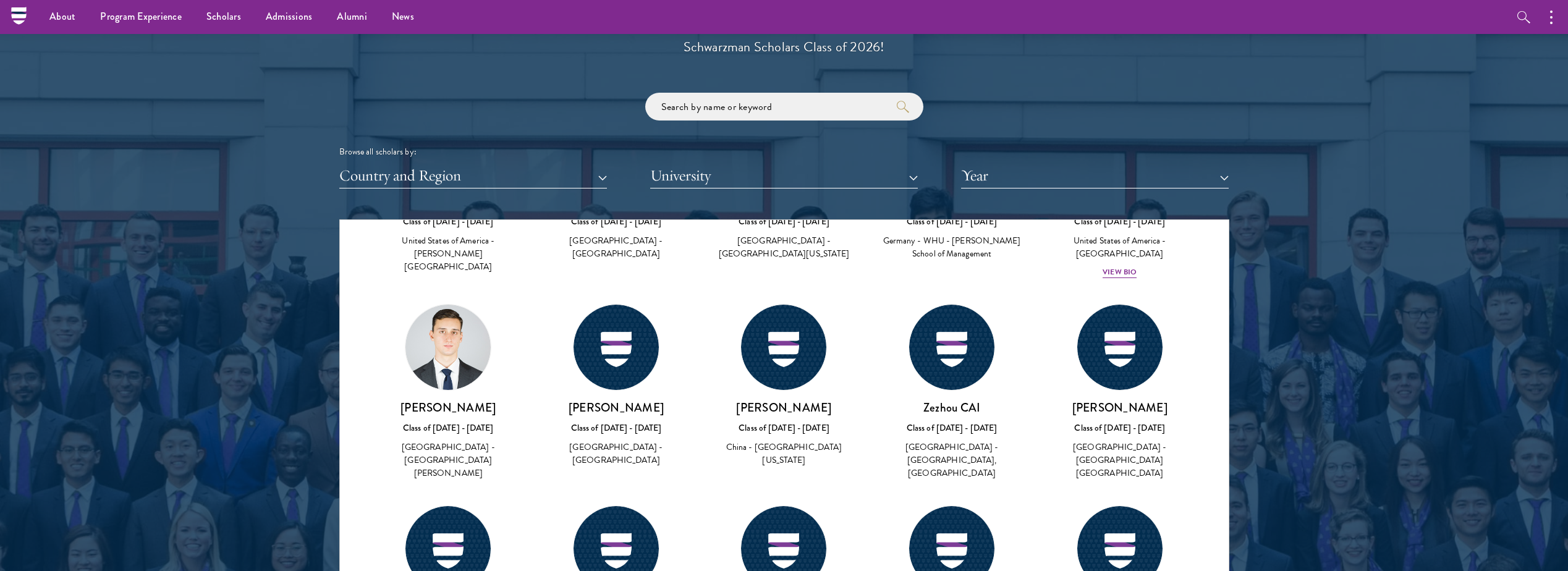
scroll to position [5845, 0]
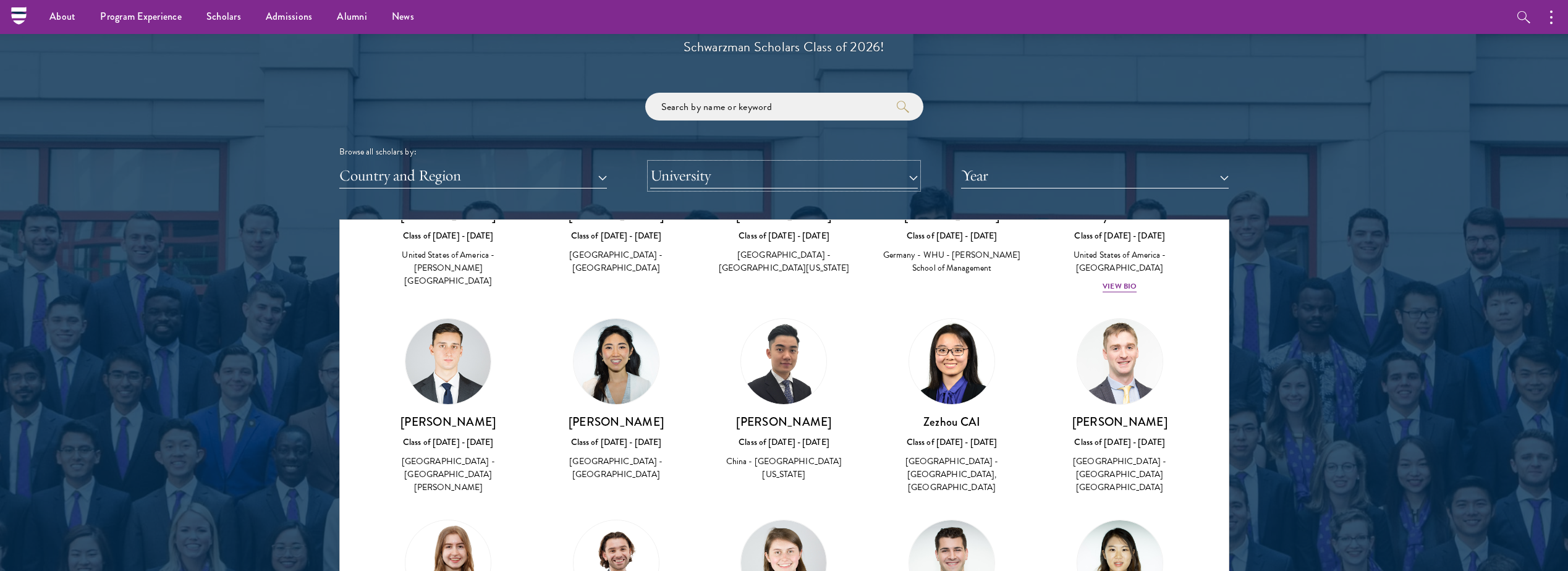
click at [664, 176] on button "University" at bounding box center [783, 175] width 267 height 25
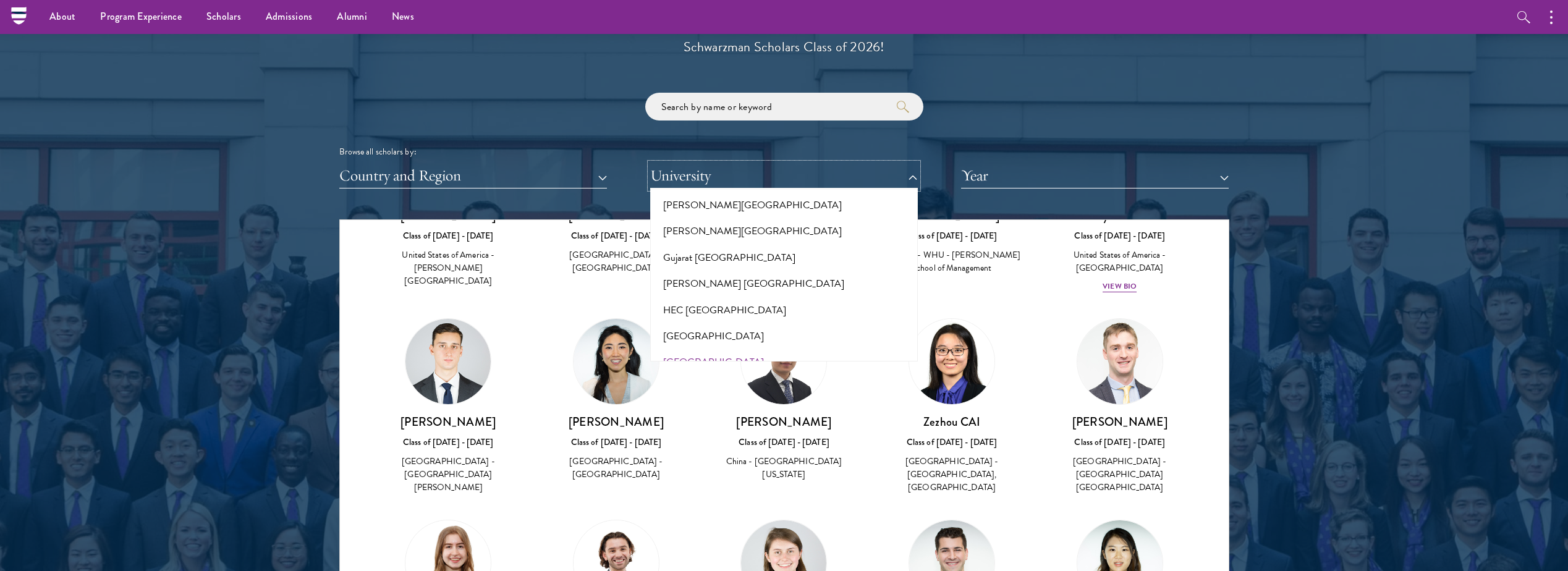
scroll to position [2923, 0]
click at [705, 381] on button "[GEOGRAPHIC_DATA]" at bounding box center [784, 394] width 260 height 26
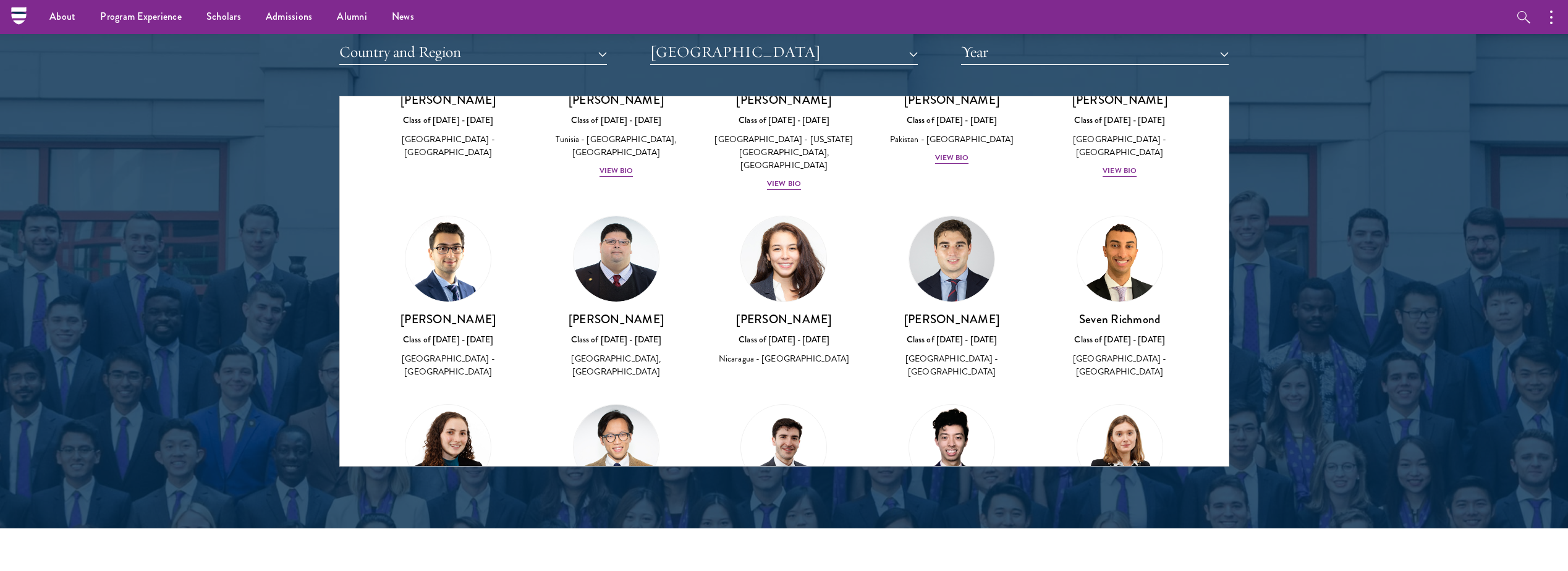
scroll to position [2583, 0]
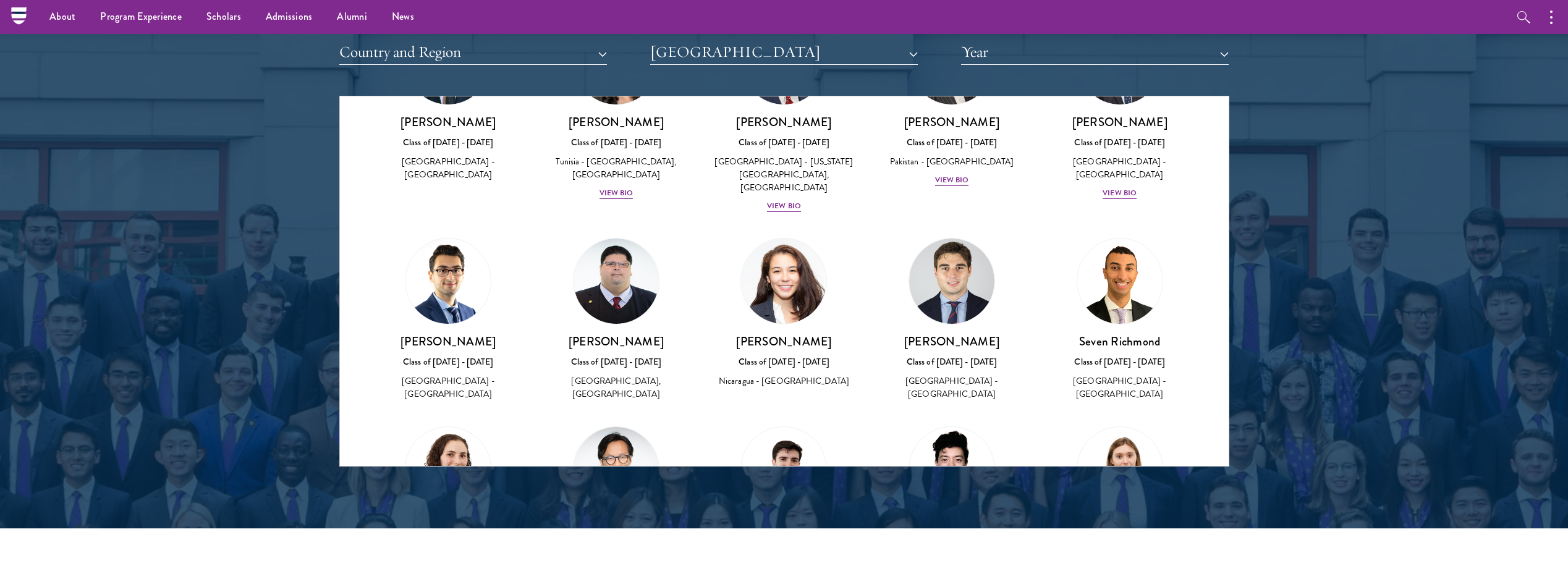
drag, startPoint x: 654, startPoint y: 280, endPoint x: 573, endPoint y: 281, distance: 81.0
click at [573, 334] on h3 "[PERSON_NAME]" at bounding box center [616, 341] width 144 height 16
copy h3 "[PERSON_NAME]"
click at [824, 415] on div "Fawwaz Malki Shoukfeh Class of 2024 - 2025 United States of America - Harvard U…" at bounding box center [784, 517] width 168 height 207
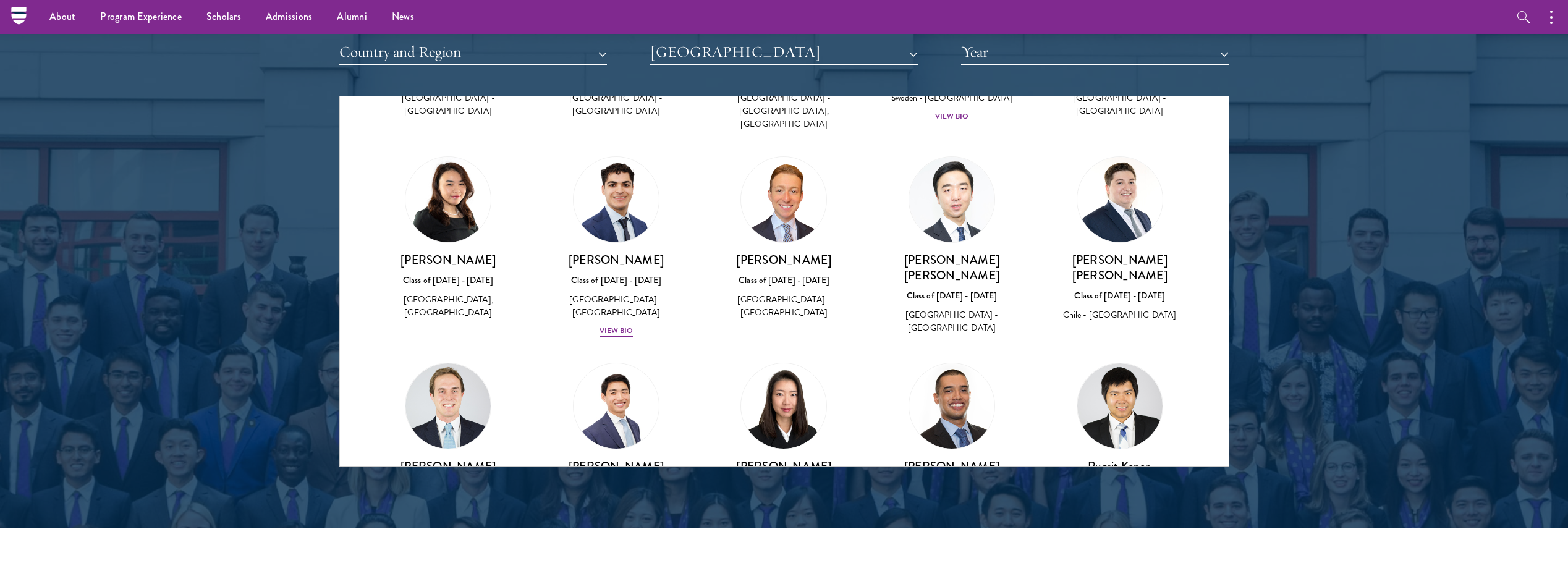
scroll to position [1162, 0]
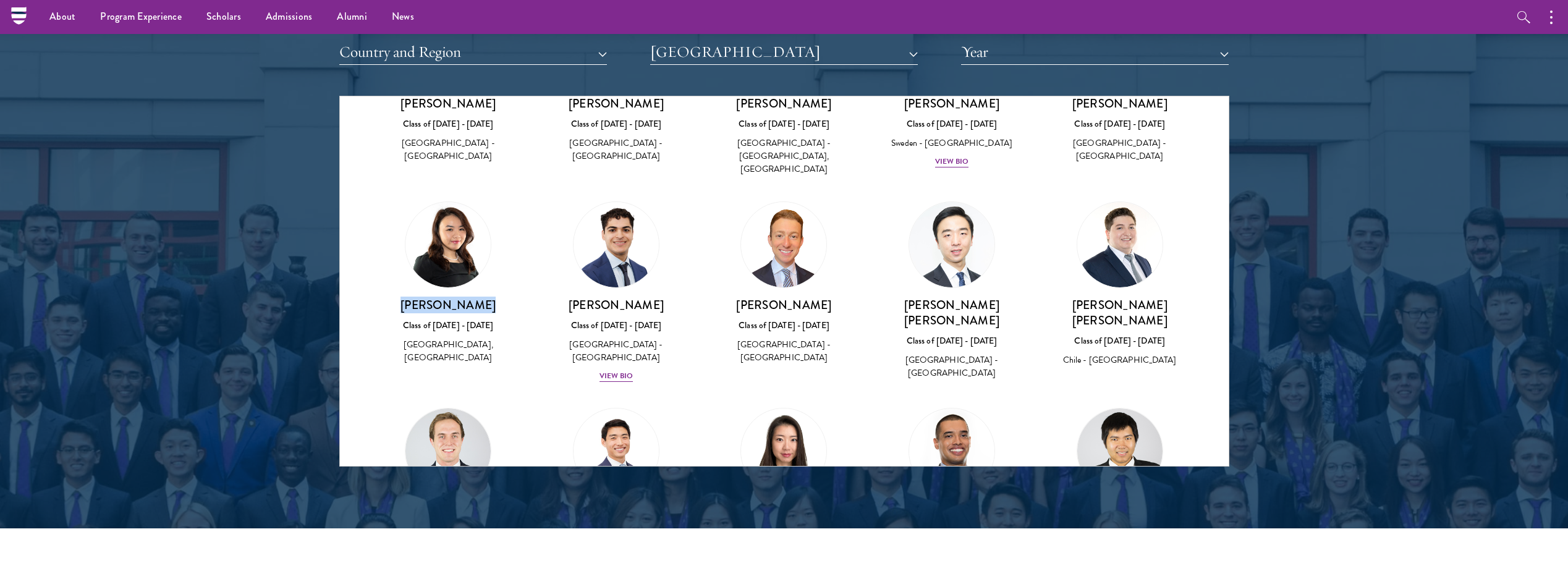
drag, startPoint x: 479, startPoint y: 270, endPoint x: 419, endPoint y: 272, distance: 60.0
click at [419, 297] on h3 "[PERSON_NAME]" at bounding box center [449, 305] width 144 height 16
copy h3 "[PERSON_NAME]"
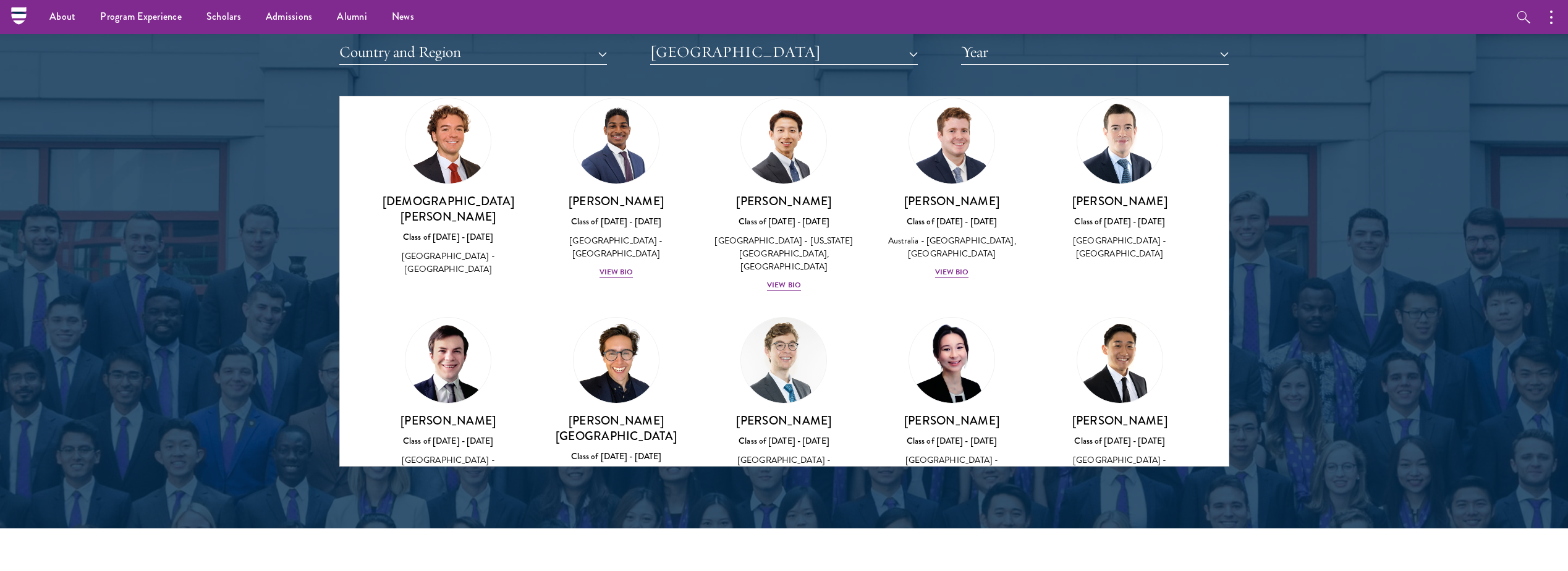
scroll to position [0, 0]
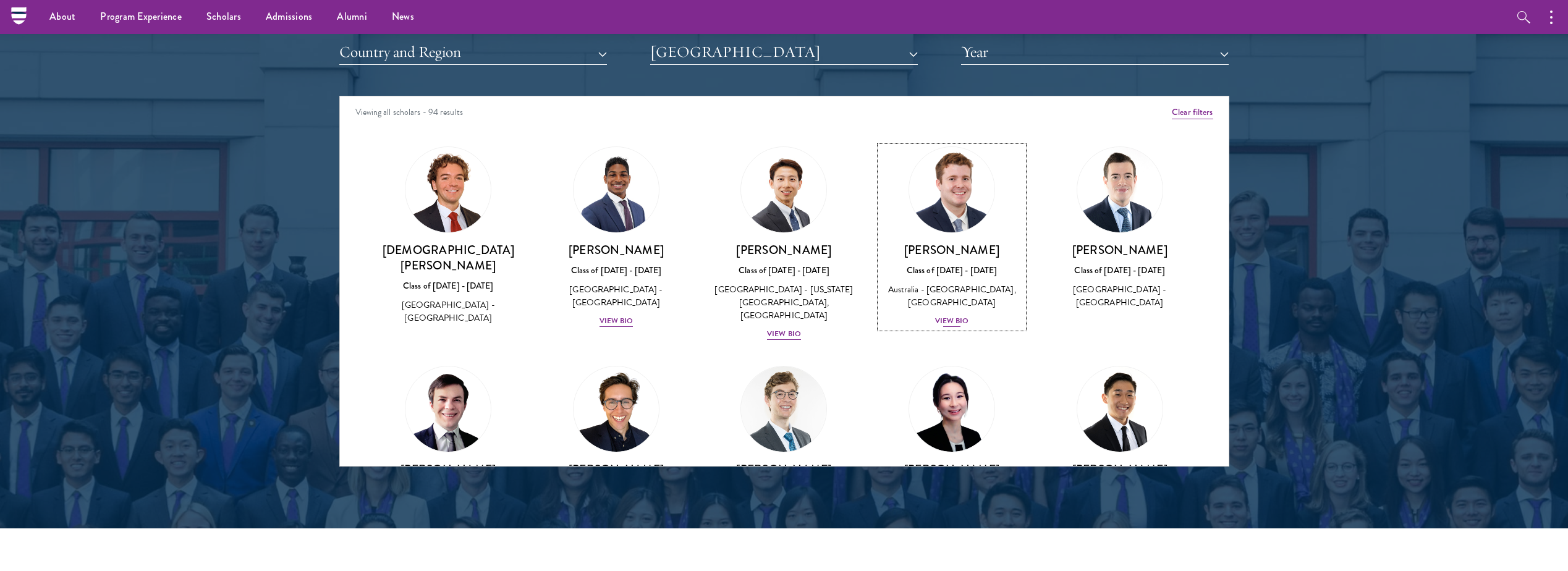
click at [939, 322] on div "View Bio" at bounding box center [952, 321] width 34 height 12
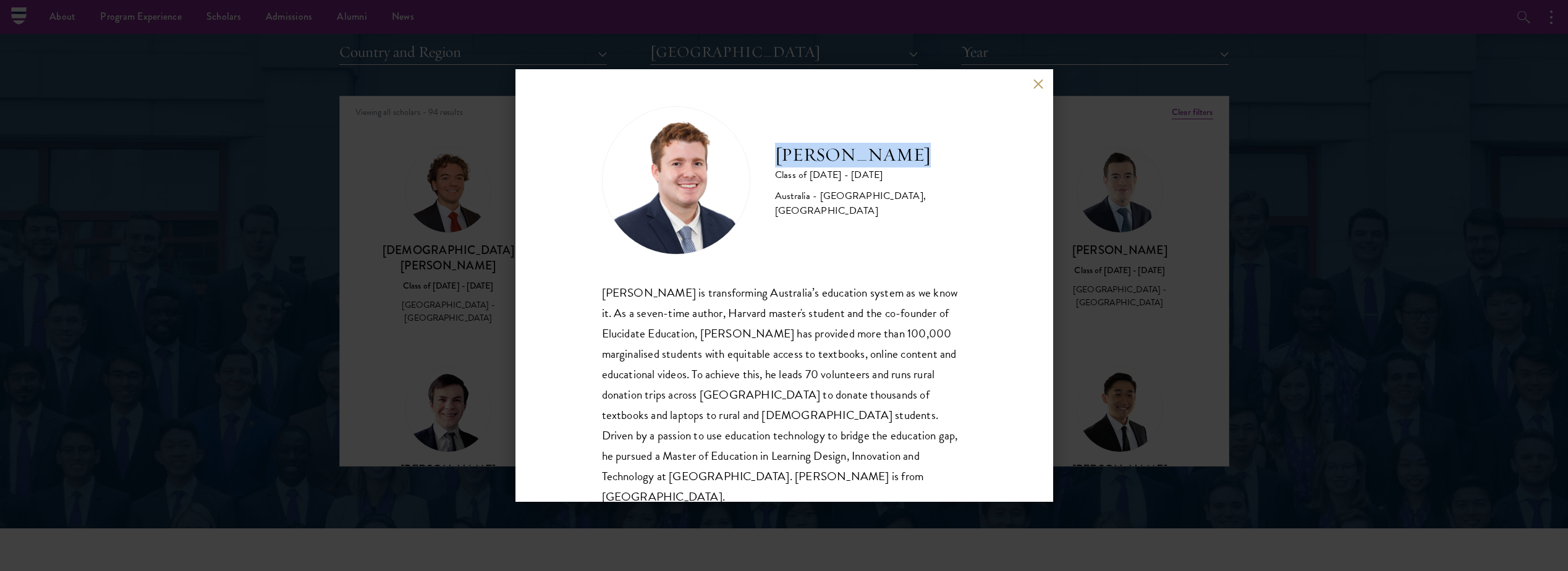
drag, startPoint x: 905, startPoint y: 154, endPoint x: 775, endPoint y: 167, distance: 130.6
click at [772, 156] on div "Jack Anderson Class of 2025 - 2026 Australia - University of Western Australia,…" at bounding box center [784, 180] width 365 height 148
copy h2 "[PERSON_NAME]"
click at [1035, 80] on button at bounding box center [1039, 84] width 11 height 11
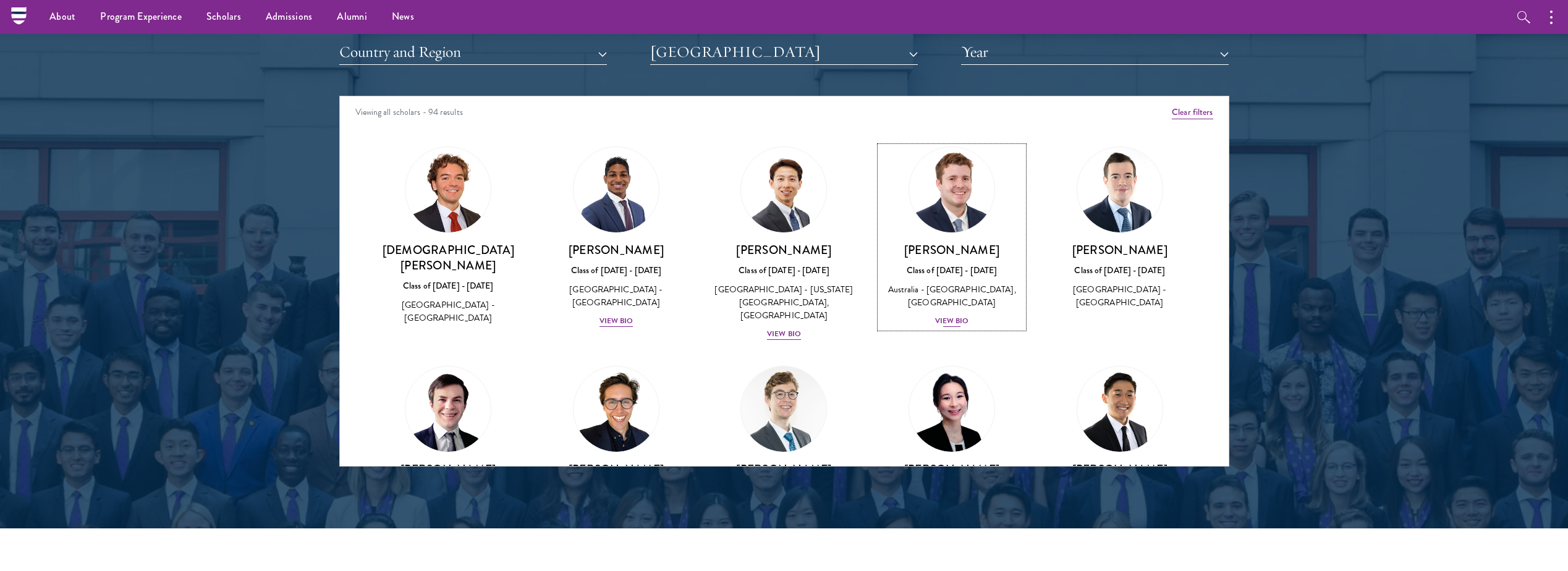
click at [935, 321] on div "View Bio" at bounding box center [952, 321] width 34 height 12
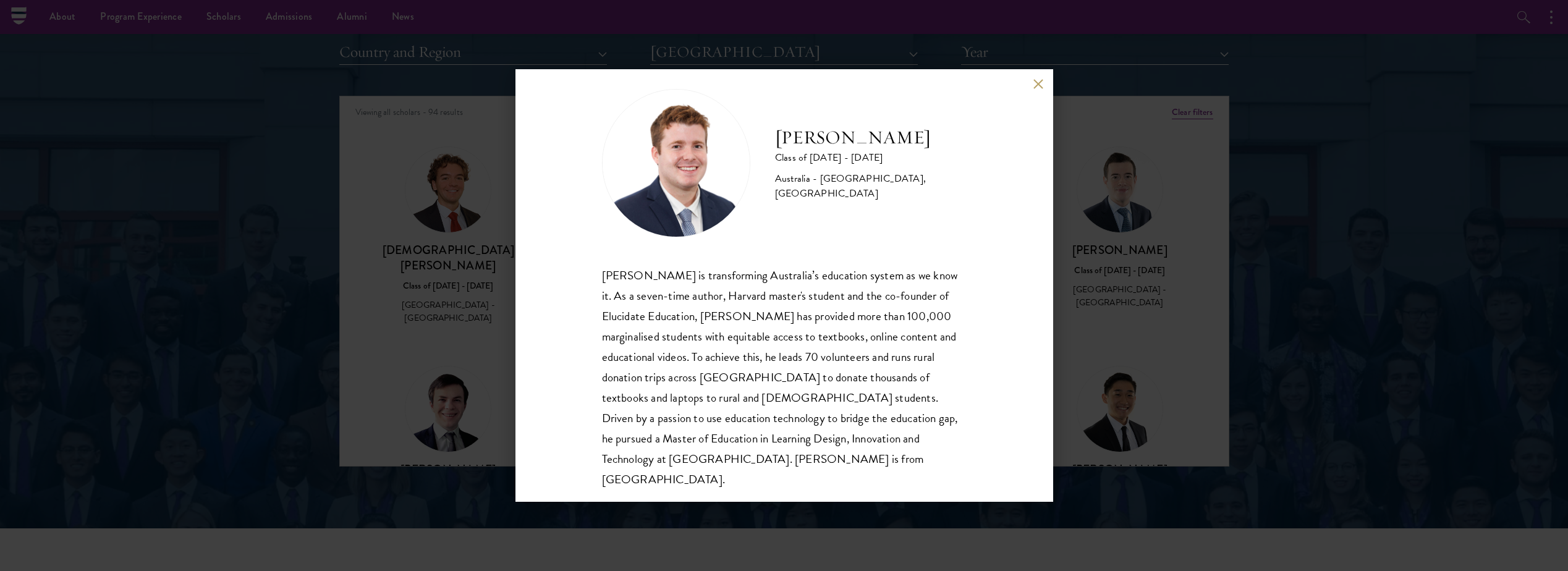
scroll to position [22, 0]
click at [1168, 372] on div "Jack Anderson Class of 2025 - 2026 Australia - University of Western Australia,…" at bounding box center [784, 285] width 1568 height 571
